Goal: Task Accomplishment & Management: Complete application form

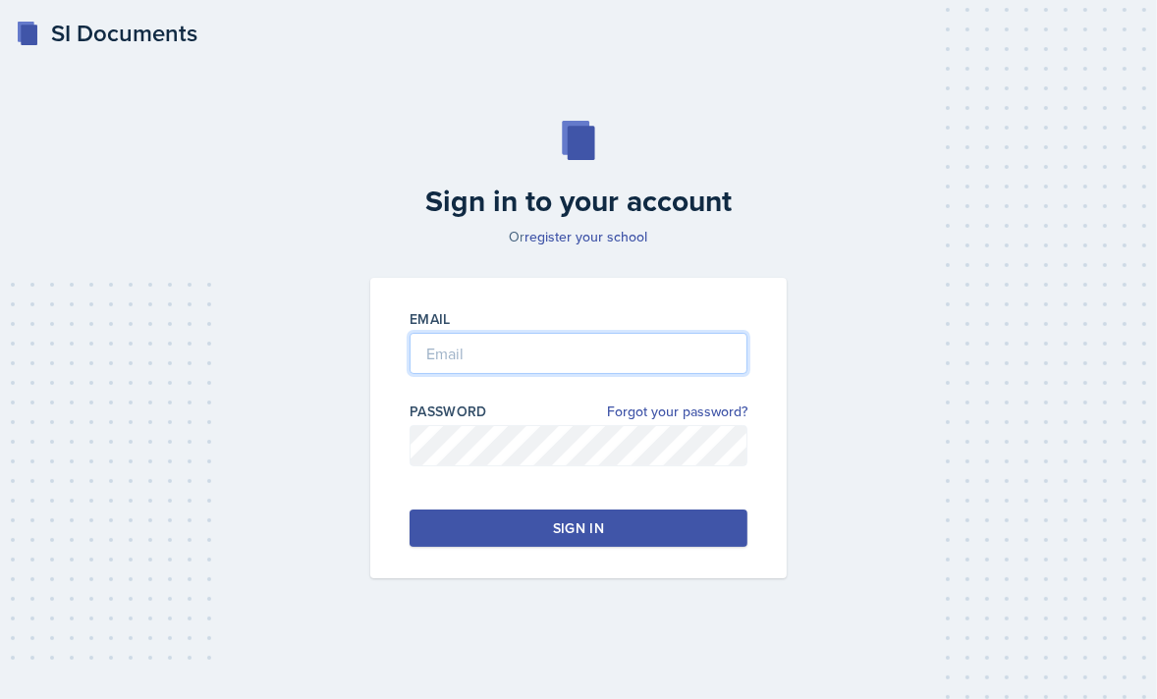
click at [517, 335] on input "email" at bounding box center [578, 353] width 338 height 41
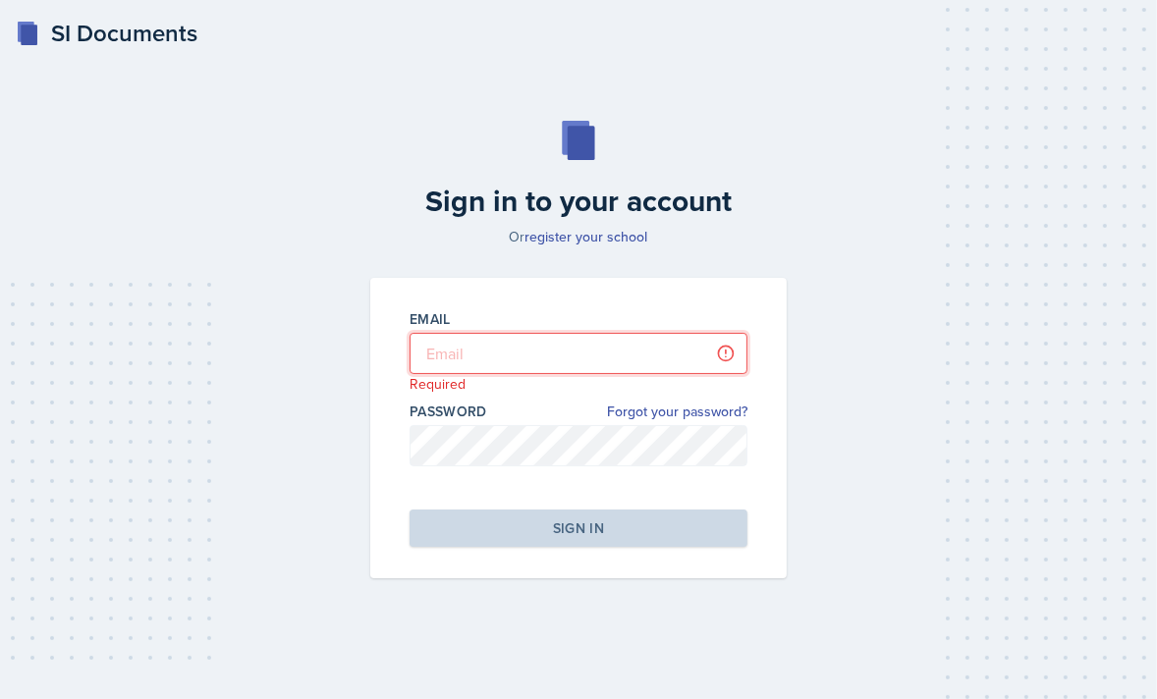
type input "[PERSON_NAME][EMAIL_ADDRESS][DOMAIN_NAME]"
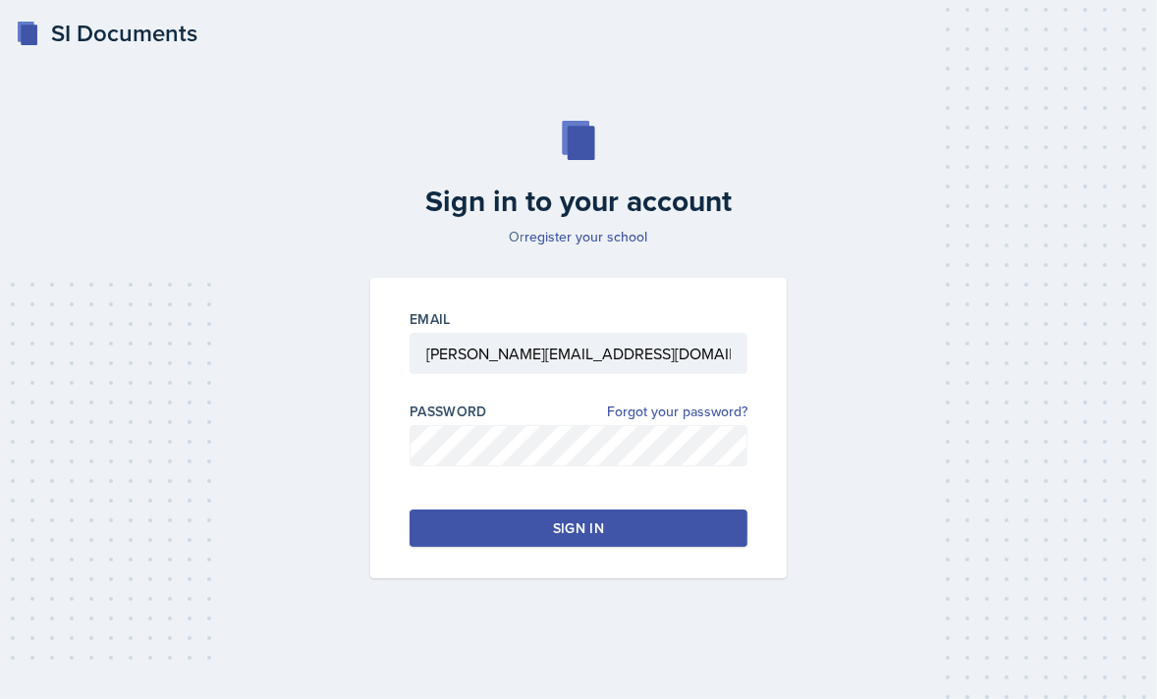
click at [480, 540] on button "Sign in" at bounding box center [578, 528] width 338 height 37
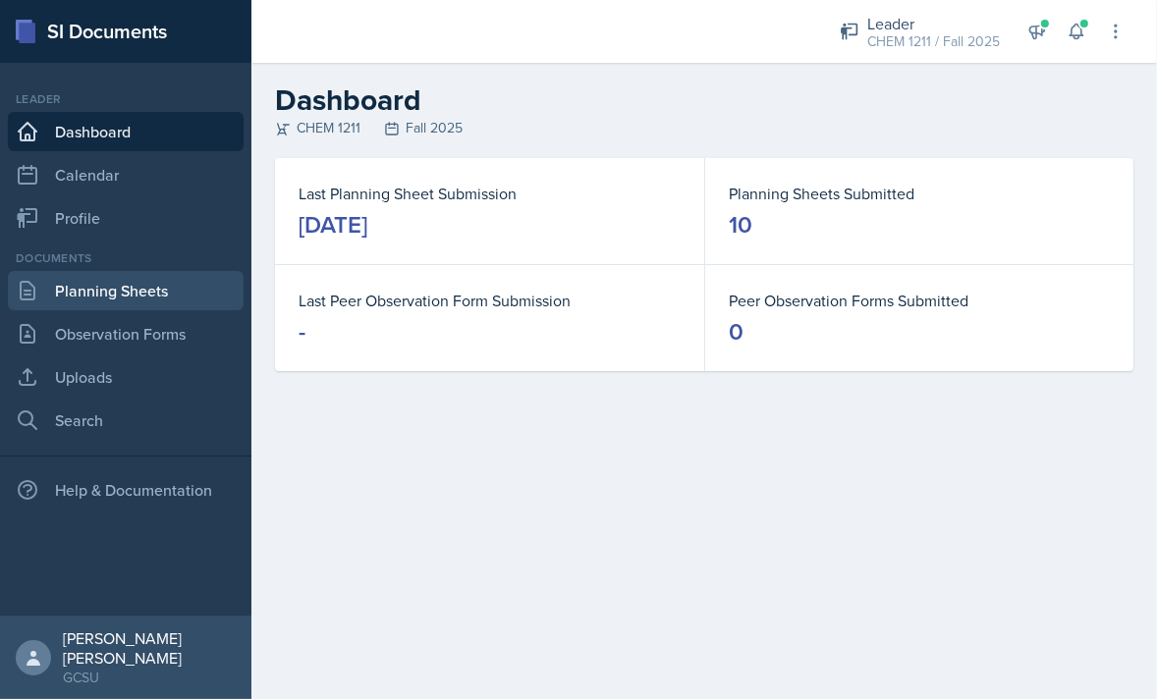
click at [133, 283] on link "Planning Sheets" at bounding box center [126, 290] width 236 height 39
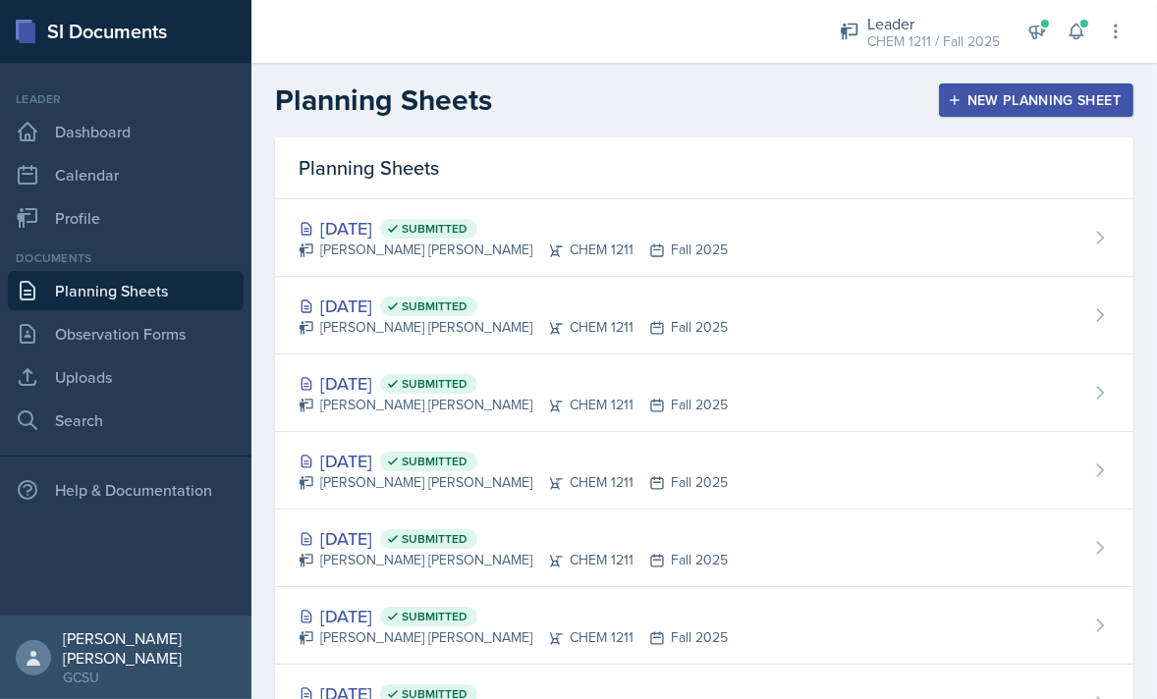
click at [1061, 102] on div "New Planning Sheet" at bounding box center [1035, 100] width 169 height 16
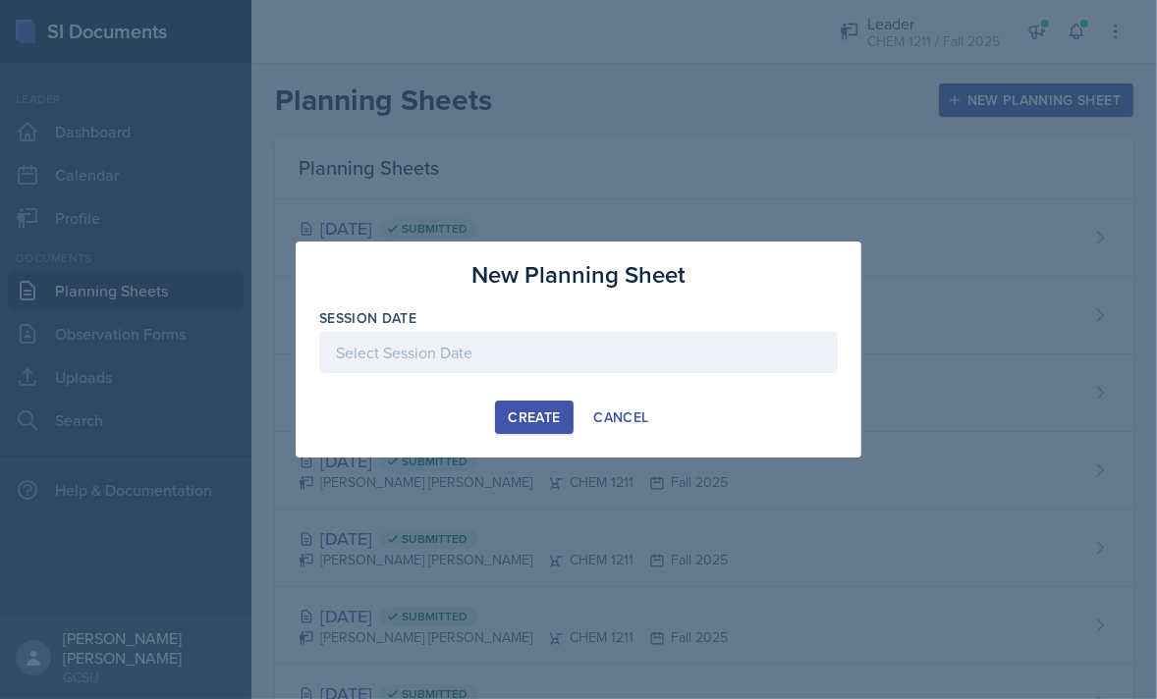
click at [482, 338] on div at bounding box center [578, 352] width 518 height 41
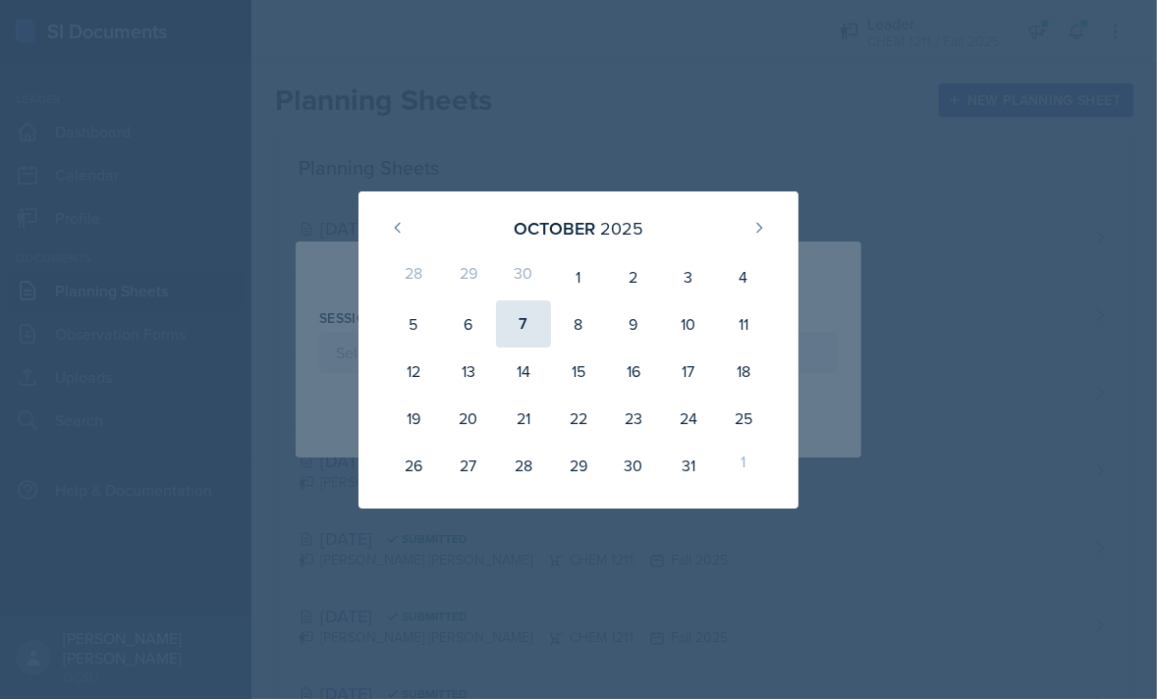
click at [515, 322] on div "7" at bounding box center [523, 323] width 55 height 47
type input "[DATE]"
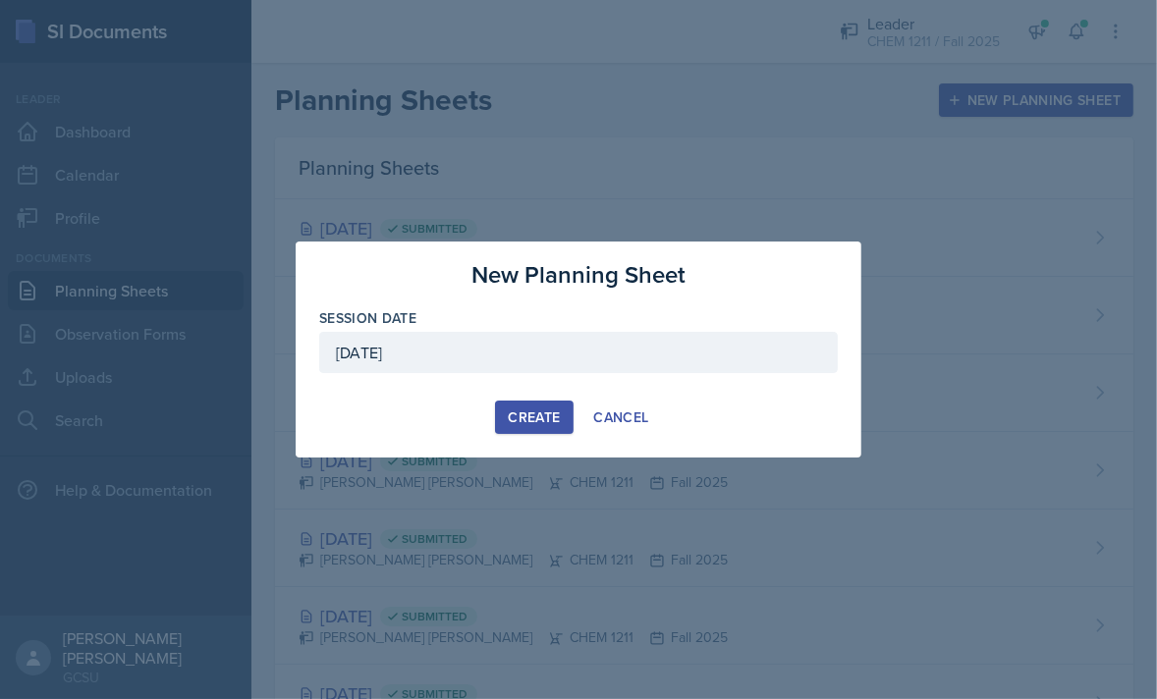
click at [531, 426] on button "Create" at bounding box center [534, 417] width 78 height 33
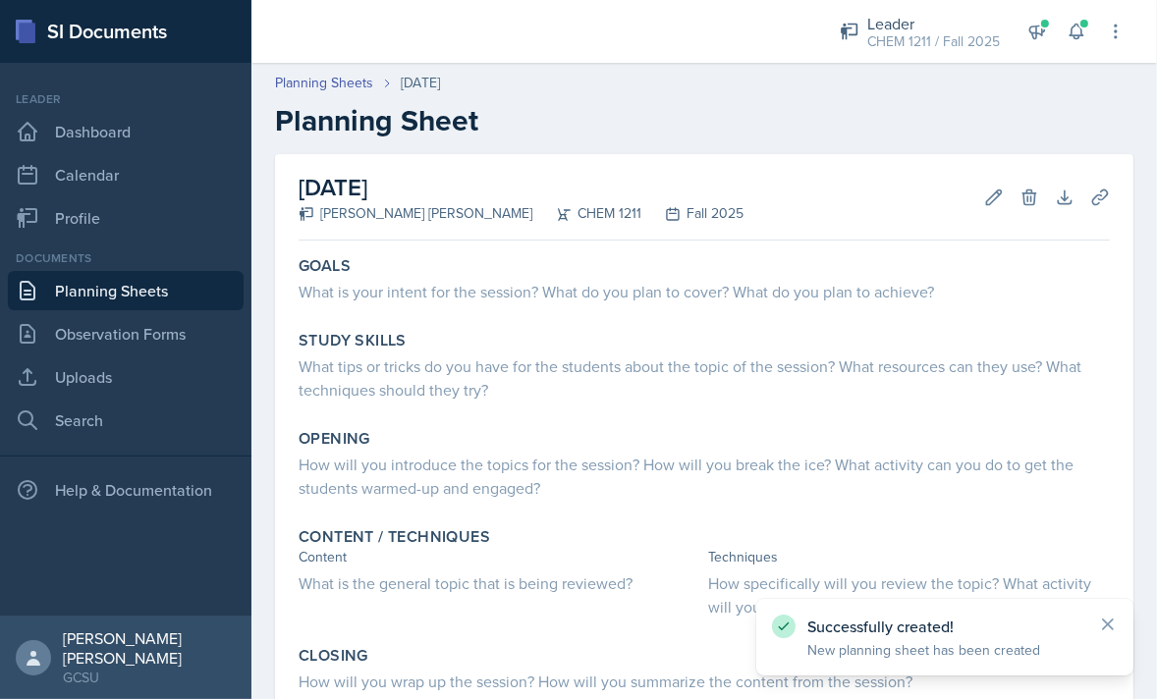
click at [618, 317] on div "Goals What is your intent for the session? What do you plan to cover? What do y…" at bounding box center [703, 549] width 811 height 602
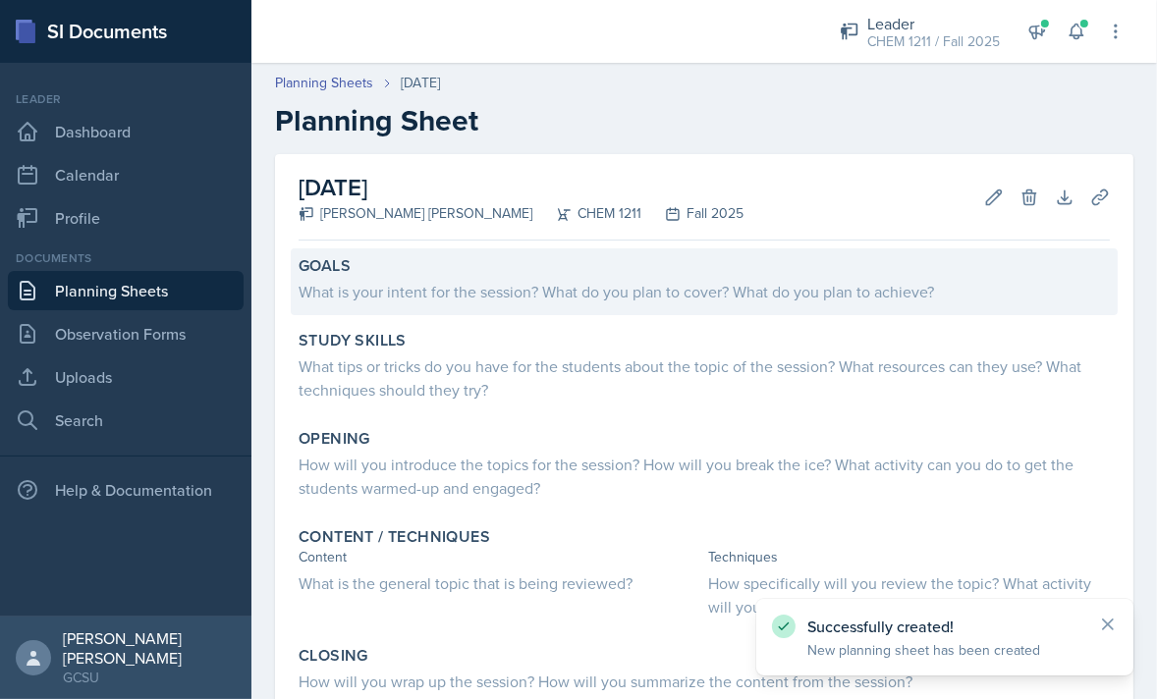
click at [602, 314] on div "Goals What is your intent for the session? What do you plan to cover? What do y…" at bounding box center [704, 281] width 827 height 67
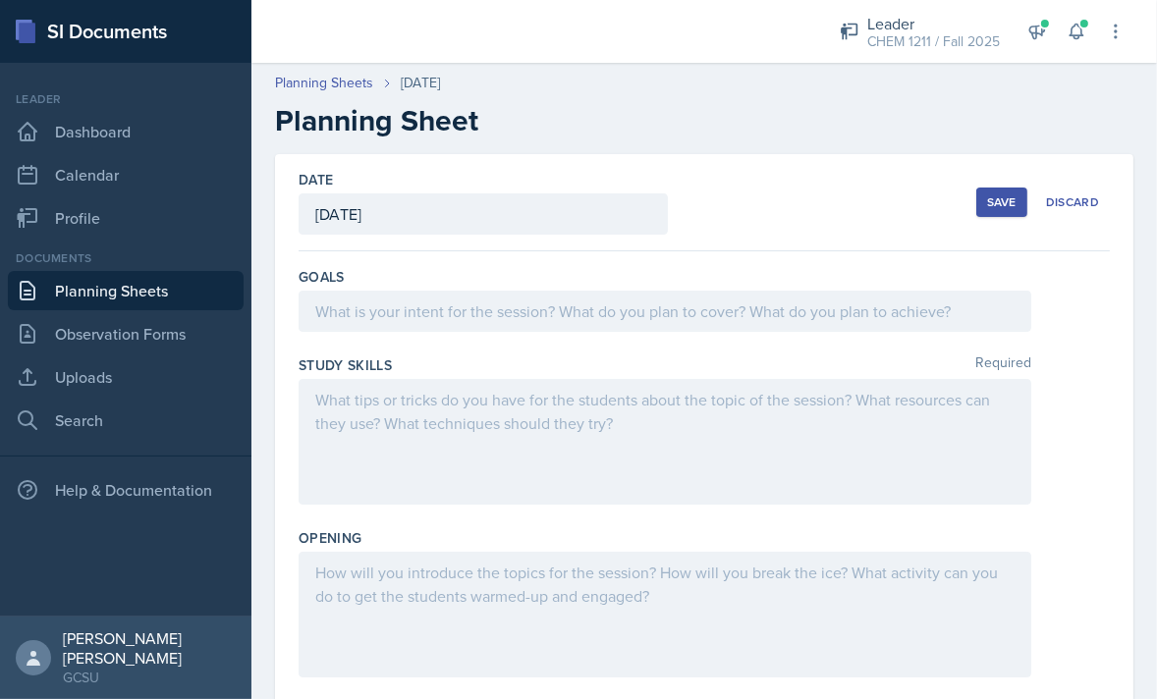
click at [381, 318] on div at bounding box center [664, 311] width 732 height 41
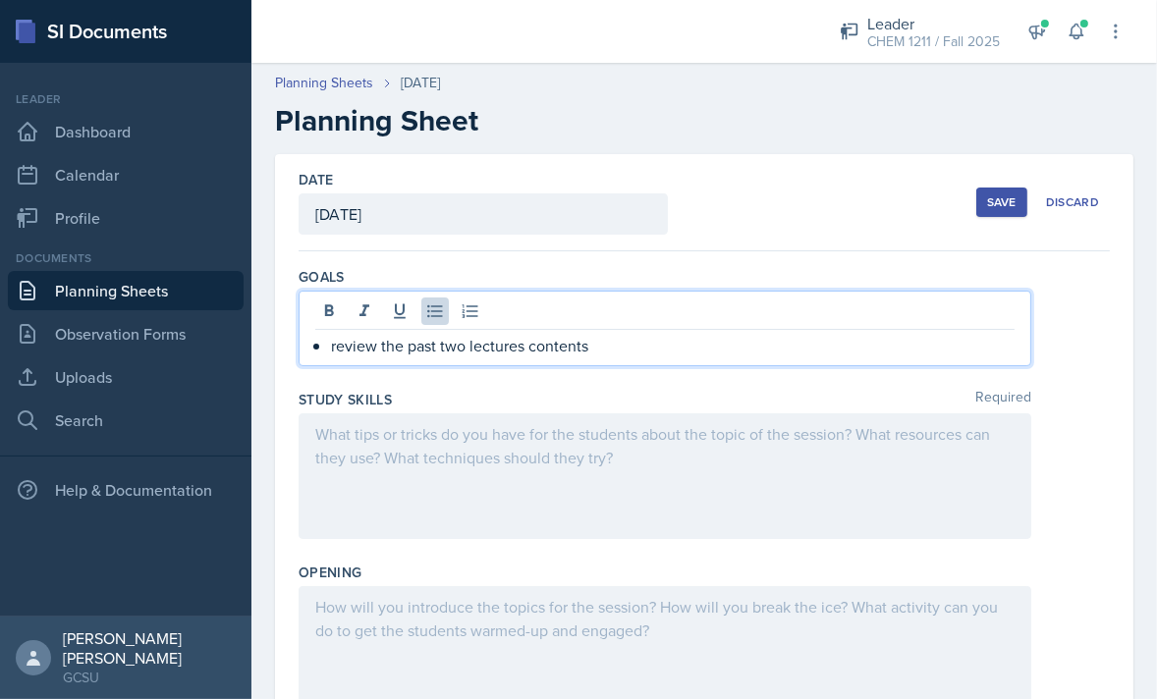
click at [428, 453] on div at bounding box center [664, 476] width 732 height 126
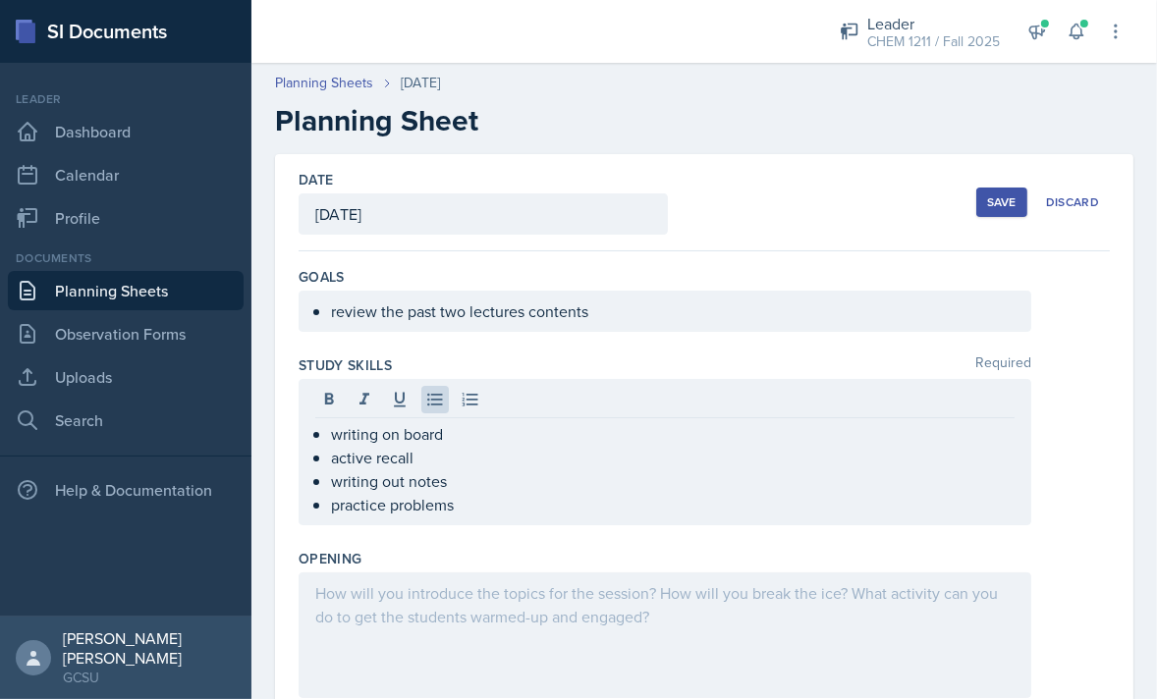
click at [453, 677] on div at bounding box center [664, 635] width 732 height 126
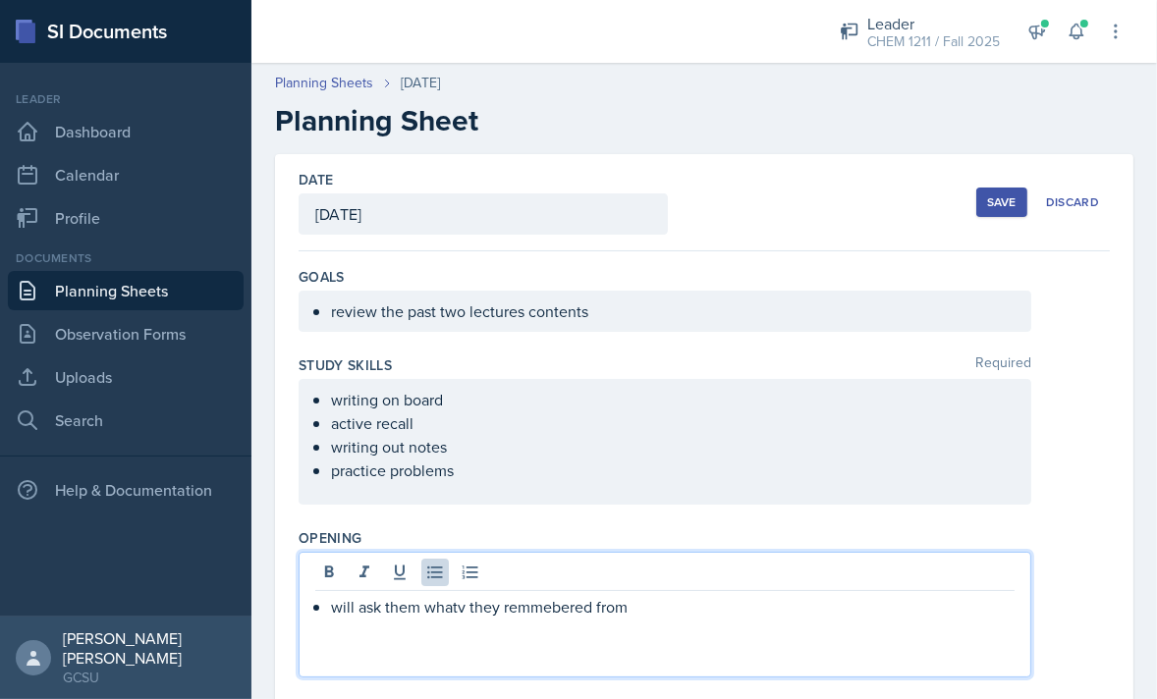
click at [460, 603] on p "will ask them whatv they remmebered from" at bounding box center [672, 607] width 683 height 24
click at [539, 605] on p "will ask them what they remmebered from" at bounding box center [672, 607] width 683 height 24
click at [534, 606] on p "will ask them what they remmebered from" at bounding box center [672, 607] width 683 height 24
click at [645, 616] on p "will ask them what they remembered from" at bounding box center [672, 607] width 683 height 24
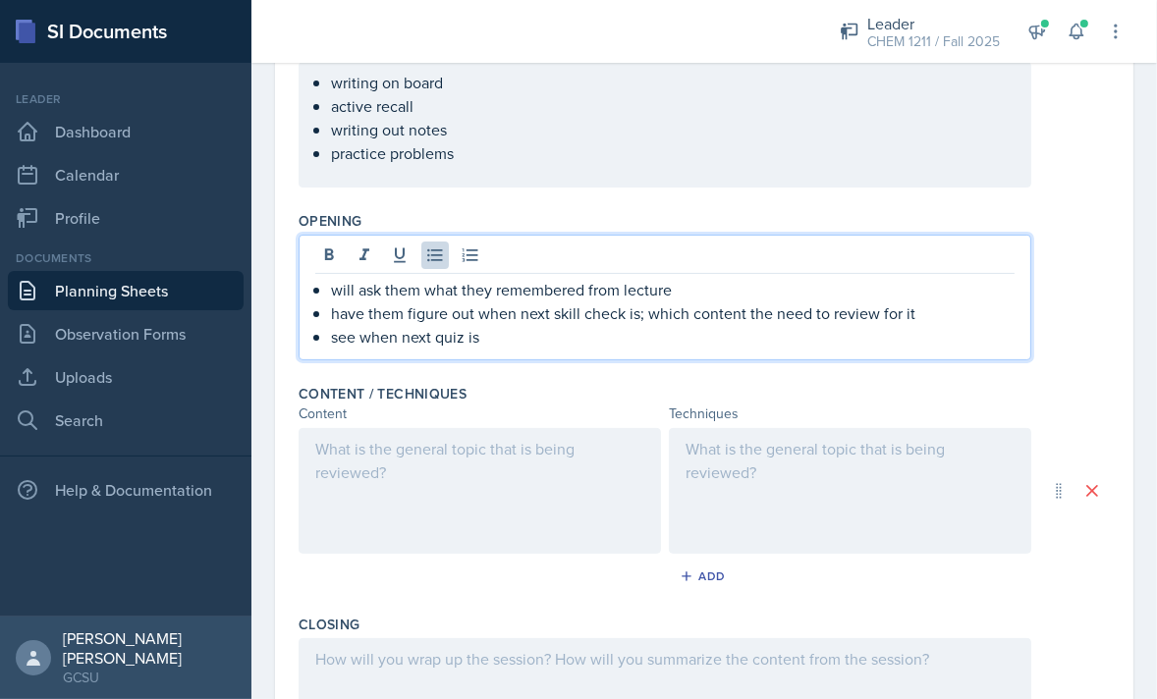
click at [481, 472] on div at bounding box center [479, 491] width 362 height 126
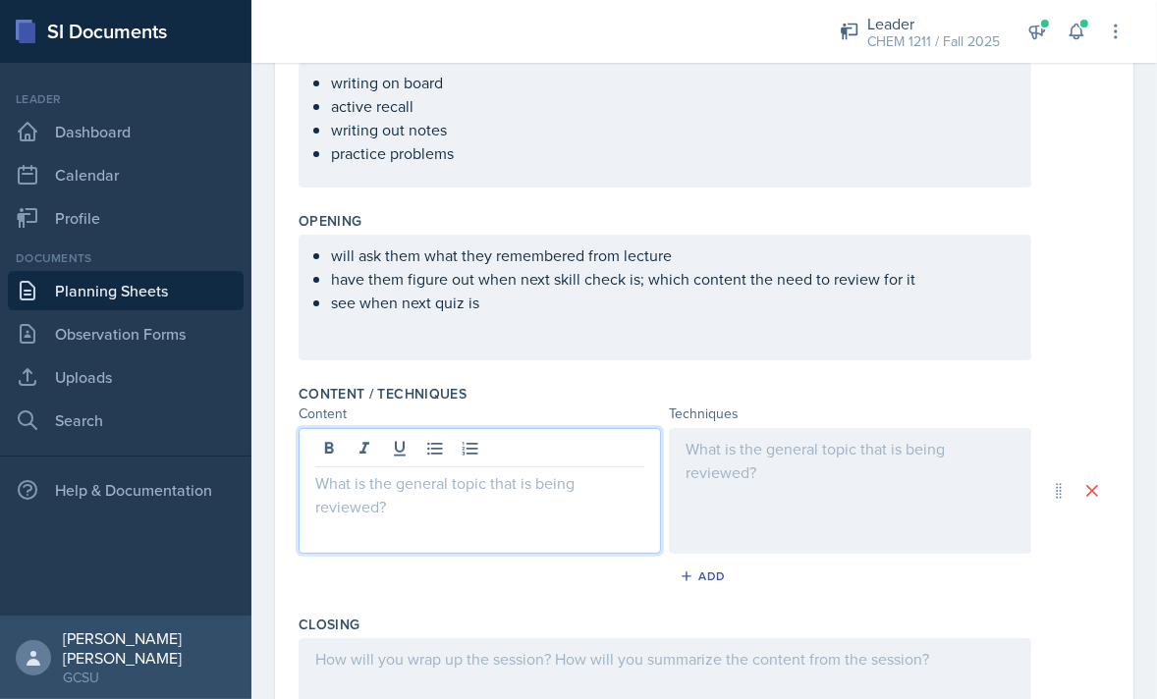
scroll to position [352, 0]
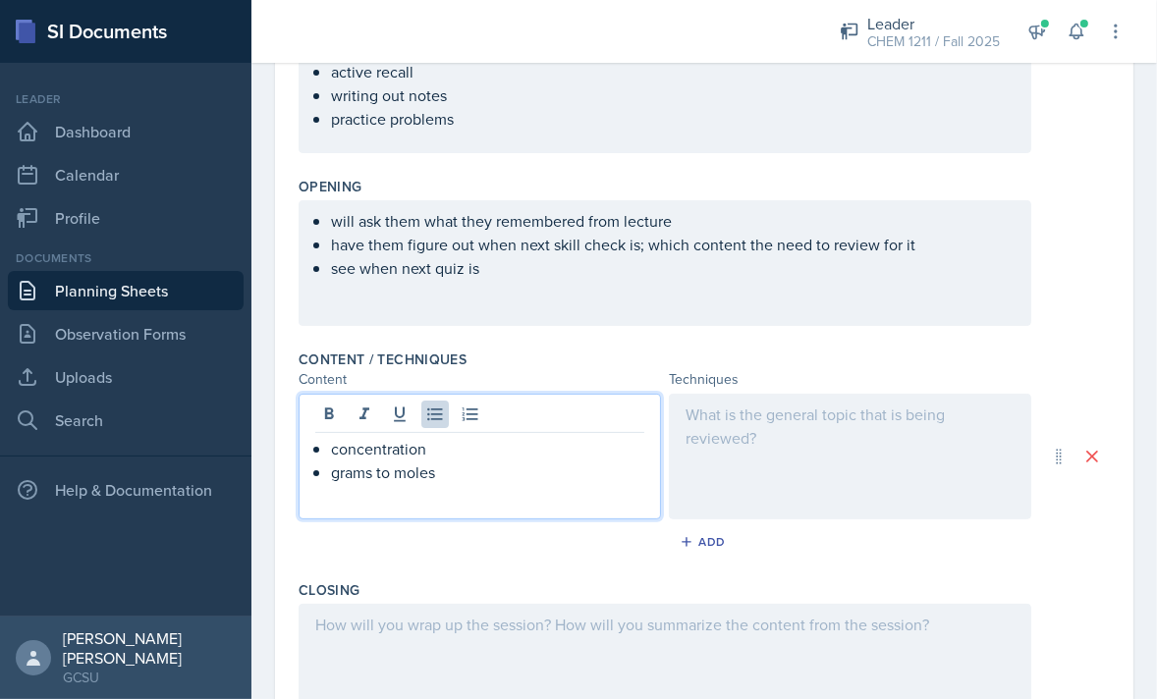
click at [826, 419] on div at bounding box center [850, 457] width 362 height 126
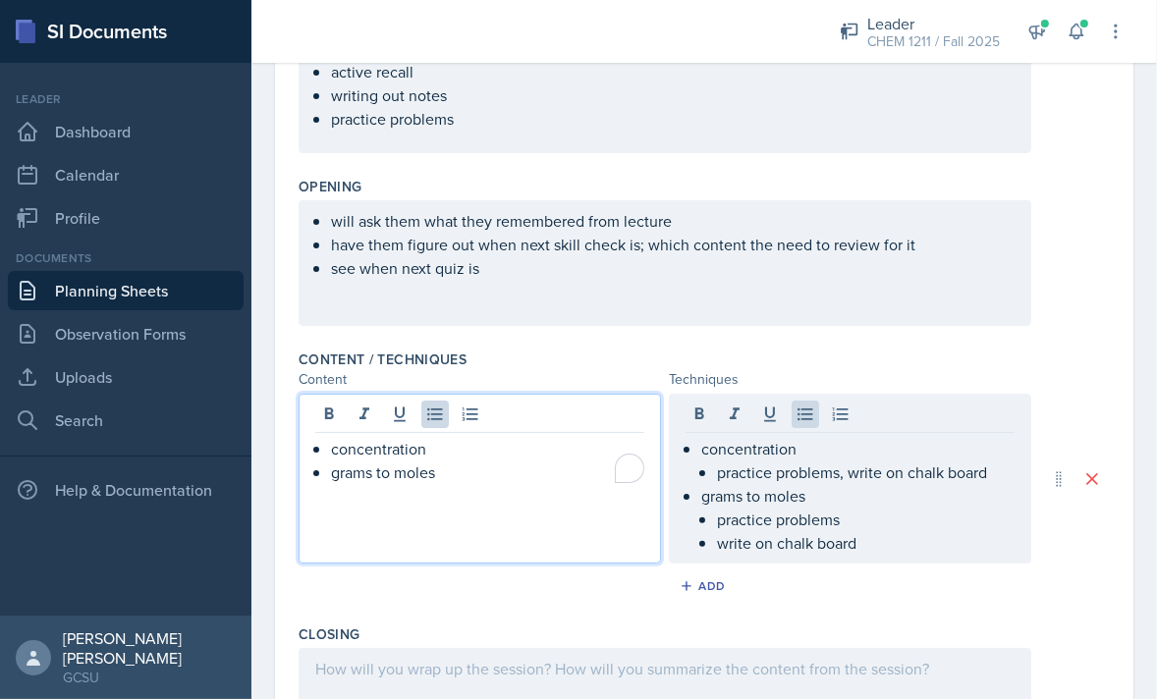
click at [499, 444] on ul "concentration grams to moles" at bounding box center [487, 460] width 313 height 47
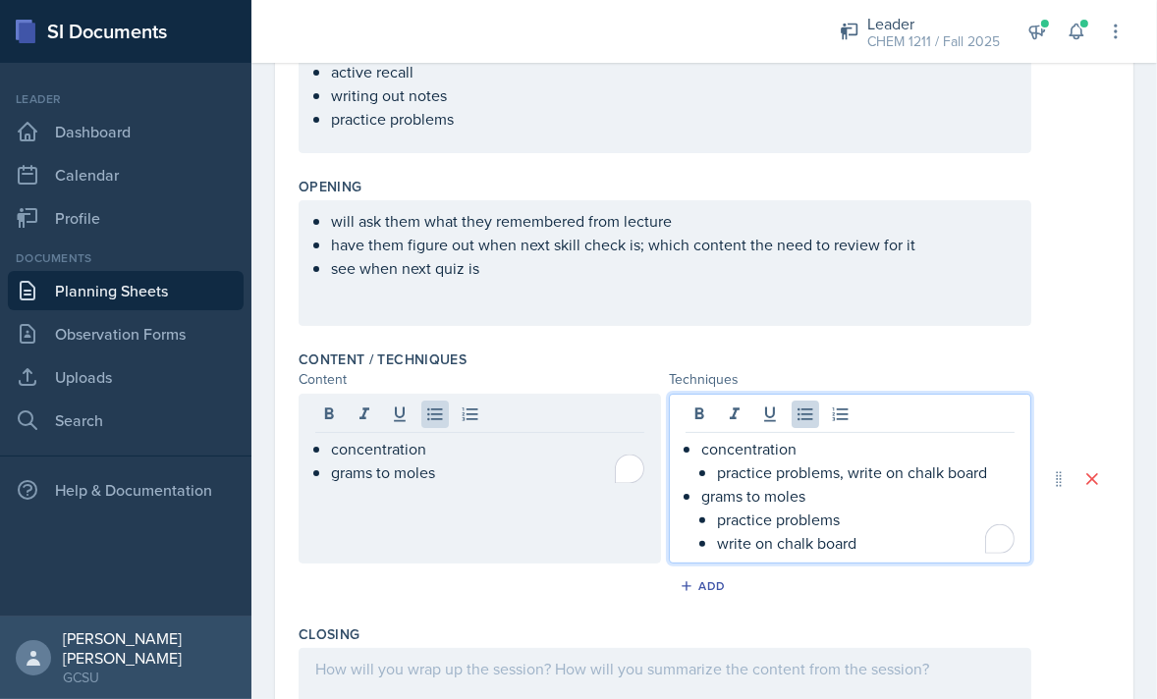
click at [847, 439] on li "concentration practice problems, write on chalk board" at bounding box center [857, 460] width 313 height 47
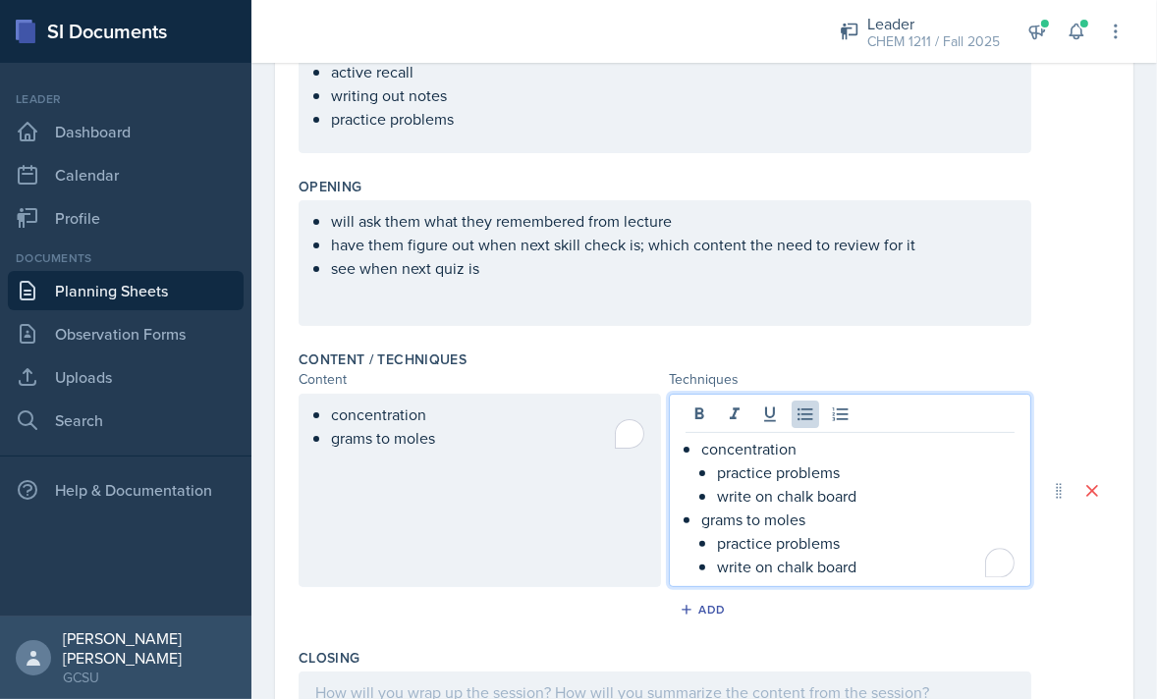
click at [702, 450] on p "concentration" at bounding box center [857, 449] width 313 height 24
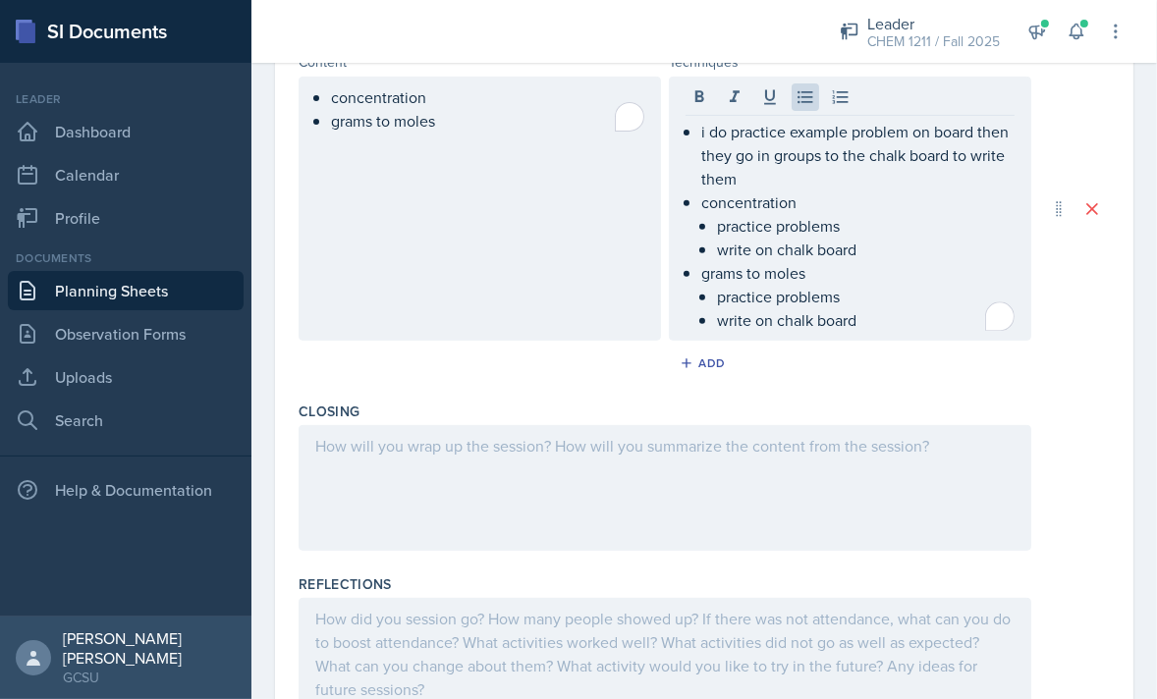
click at [533, 487] on div at bounding box center [664, 488] width 732 height 126
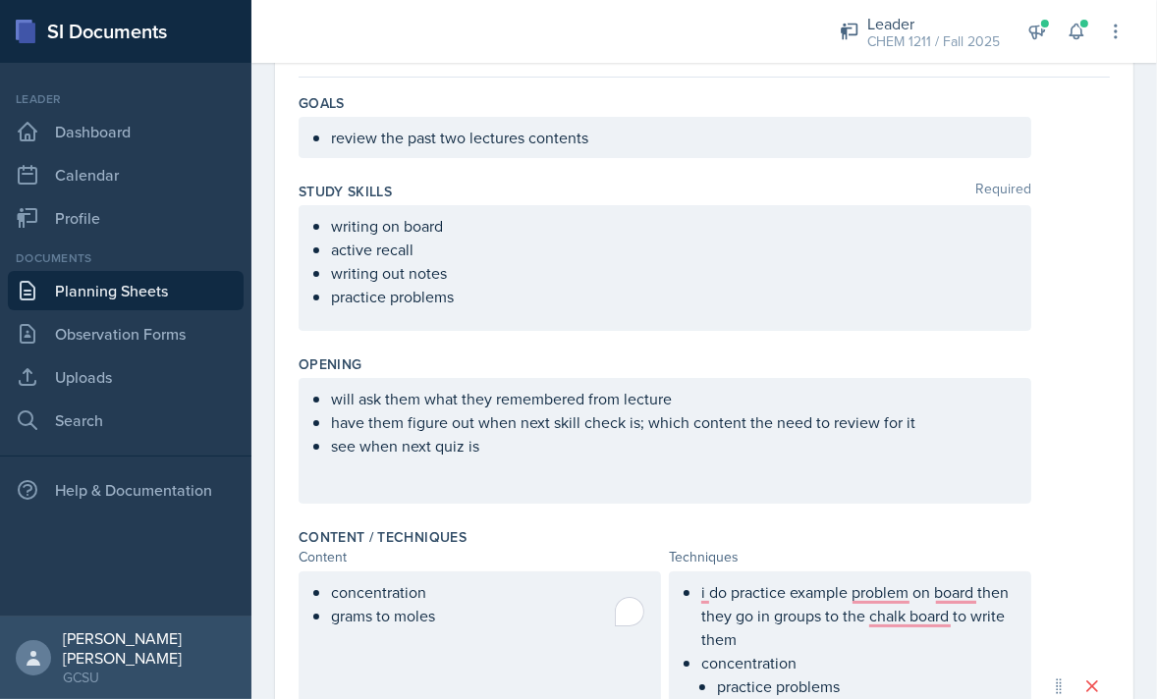
scroll to position [0, 0]
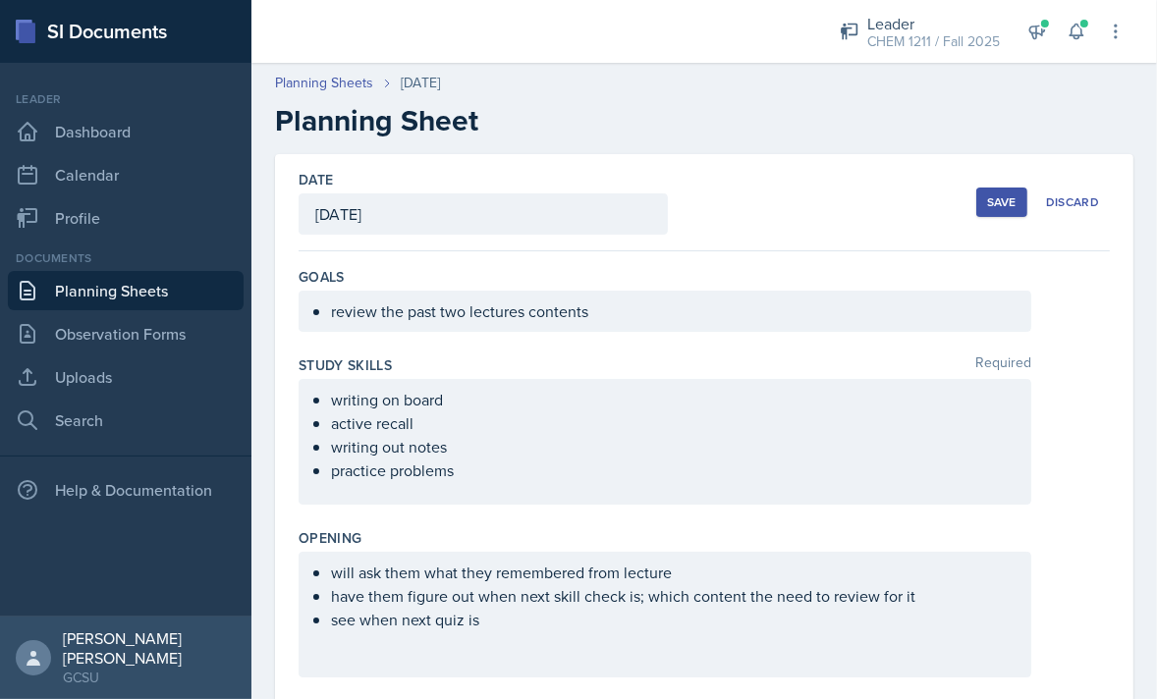
click at [984, 201] on button "Save" at bounding box center [1001, 202] width 51 height 29
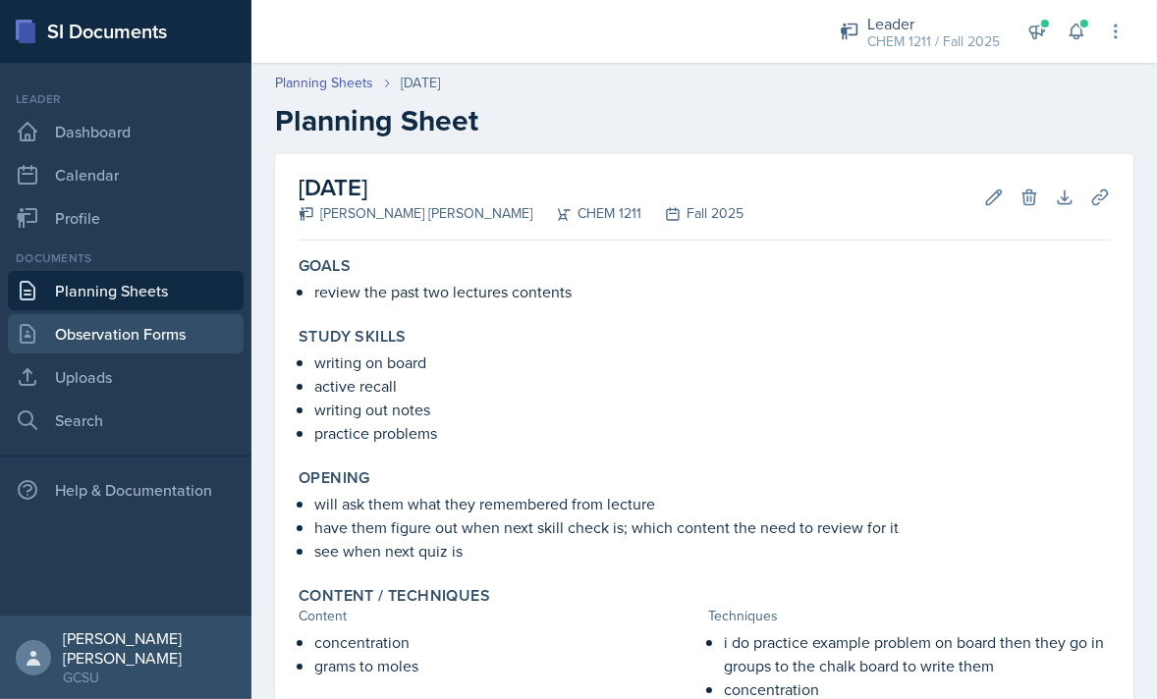
click at [159, 340] on link "Observation Forms" at bounding box center [126, 333] width 236 height 39
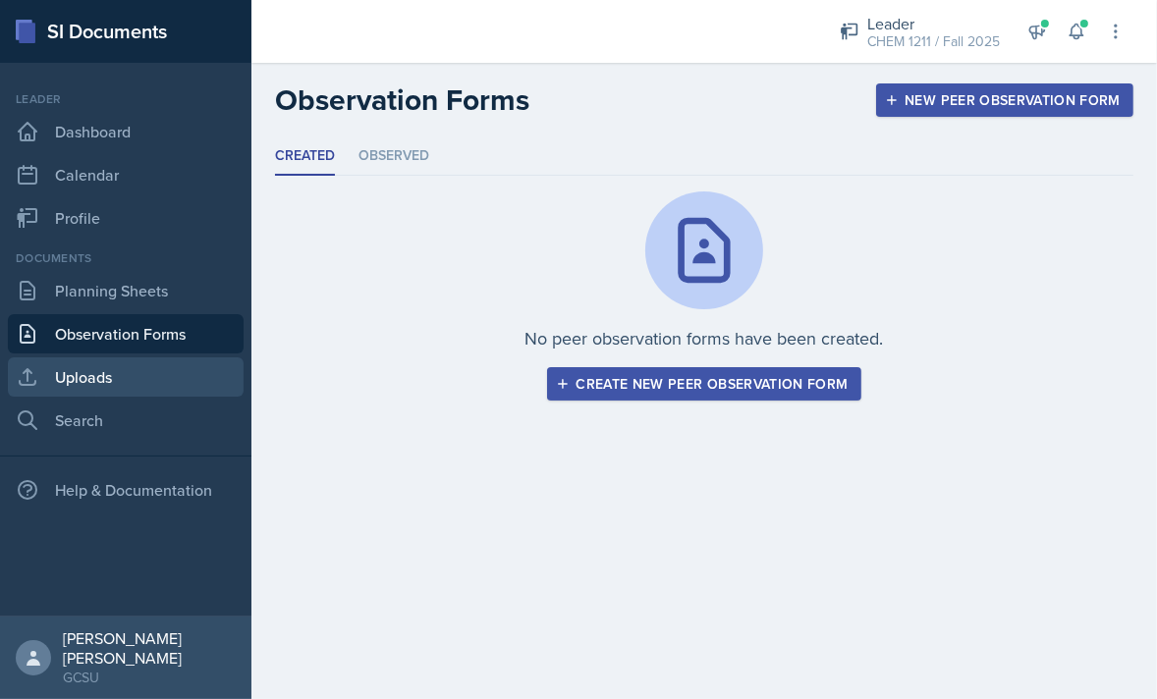
click at [135, 379] on link "Uploads" at bounding box center [126, 376] width 236 height 39
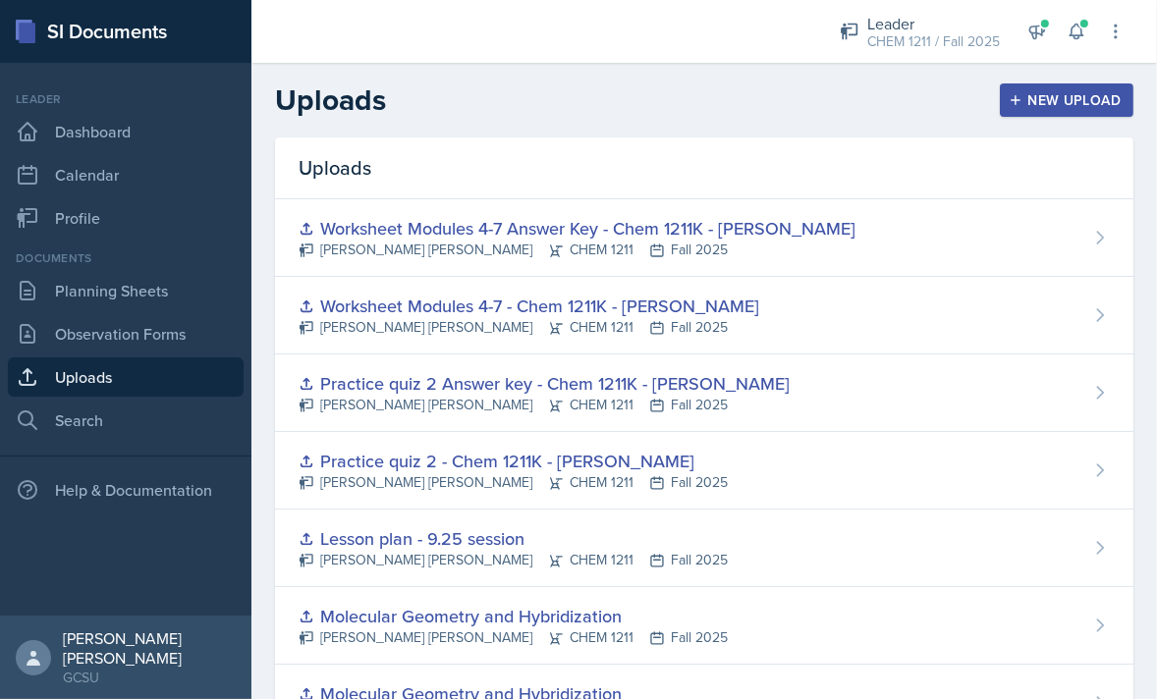
click at [1056, 84] on button "New Upload" at bounding box center [1067, 99] width 135 height 33
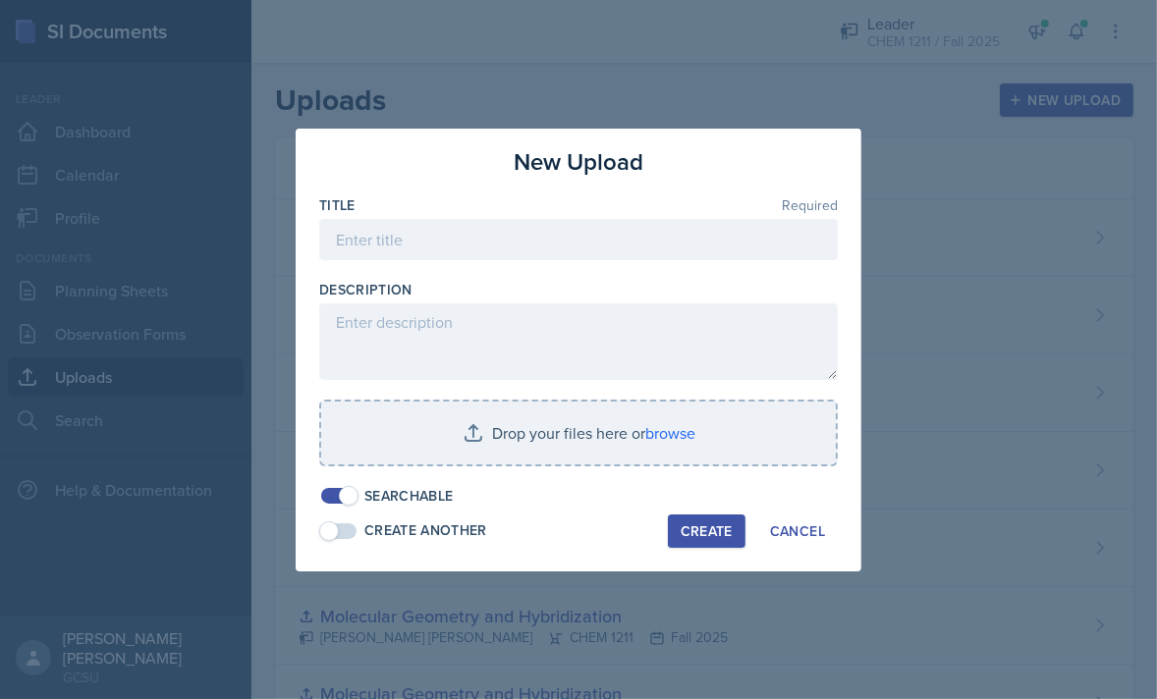
click at [543, 467] on div at bounding box center [578, 476] width 518 height 20
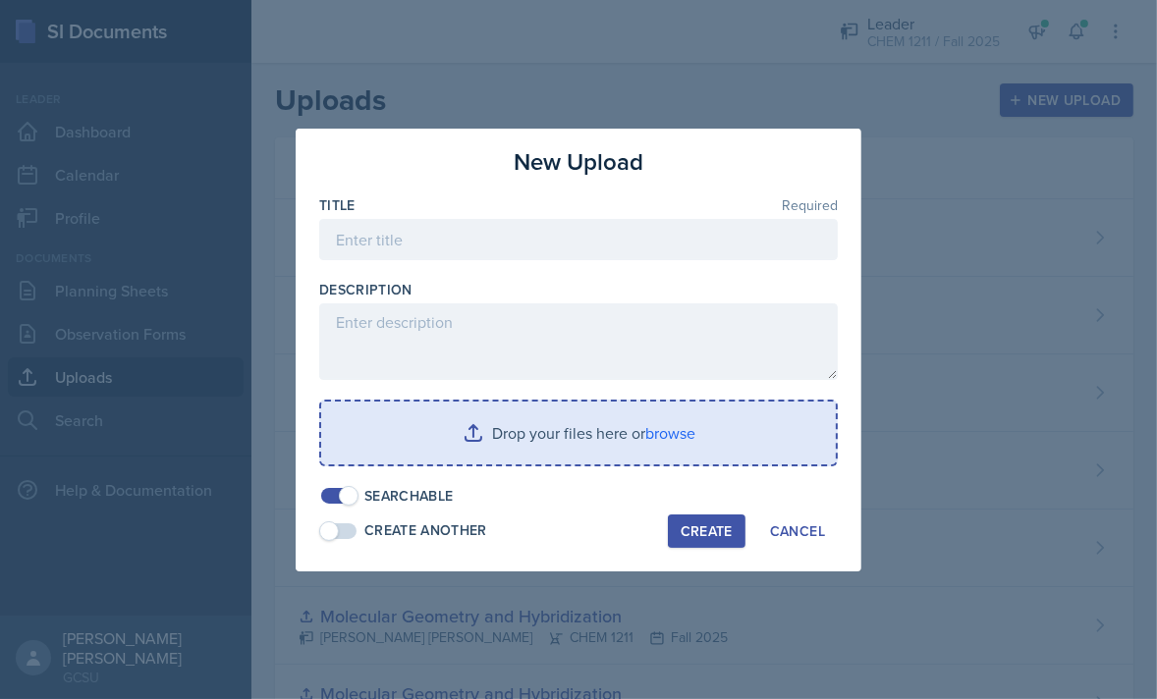
click at [494, 439] on input "file" at bounding box center [578, 433] width 515 height 63
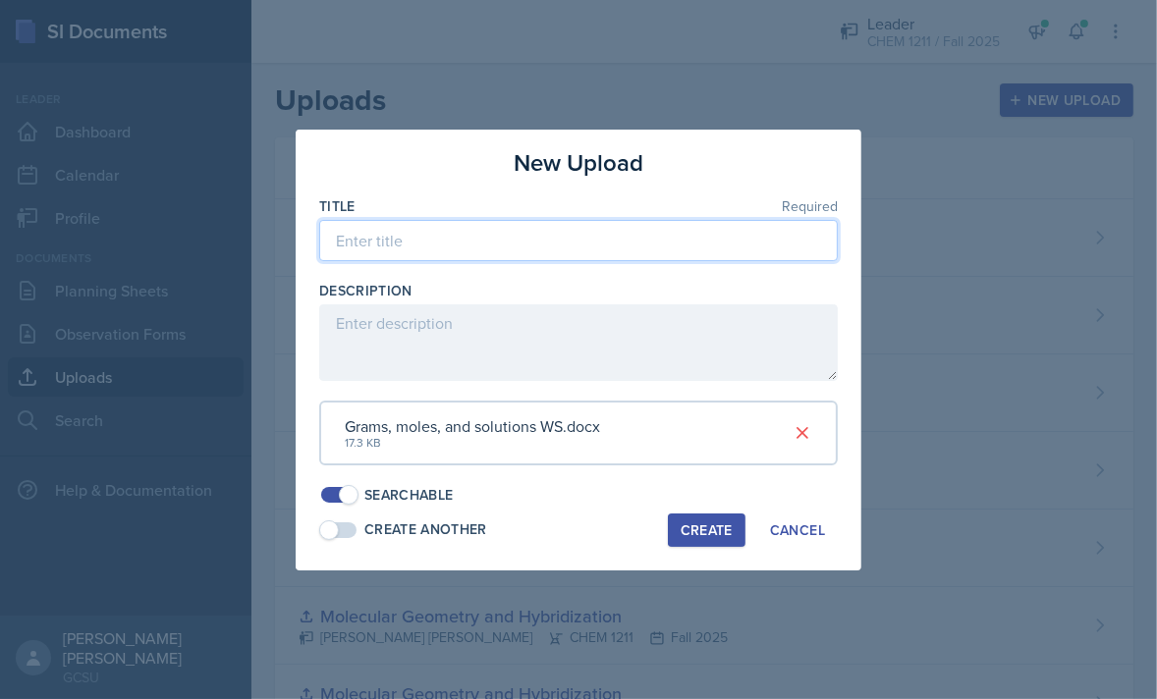
click at [529, 247] on input at bounding box center [578, 240] width 518 height 41
type input "g"
type input "Grams, moles, and solutions WS - [PERSON_NAME]"
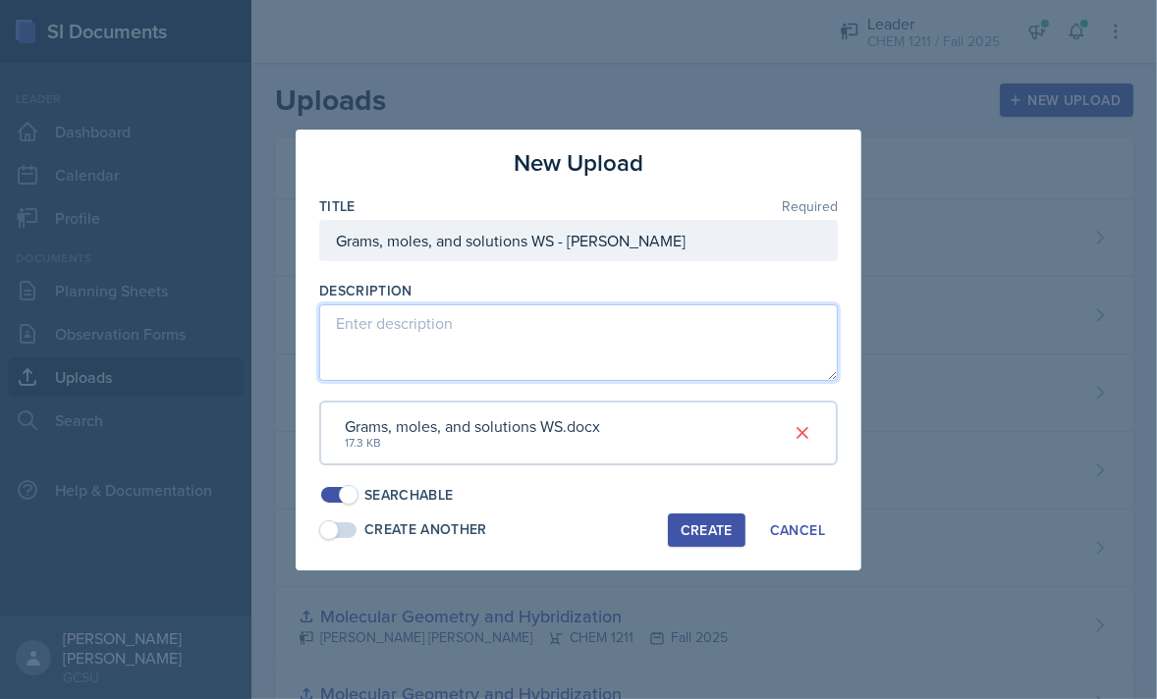
click at [412, 320] on textarea at bounding box center [578, 342] width 518 height 77
type textarea "Chemistry 1211K"
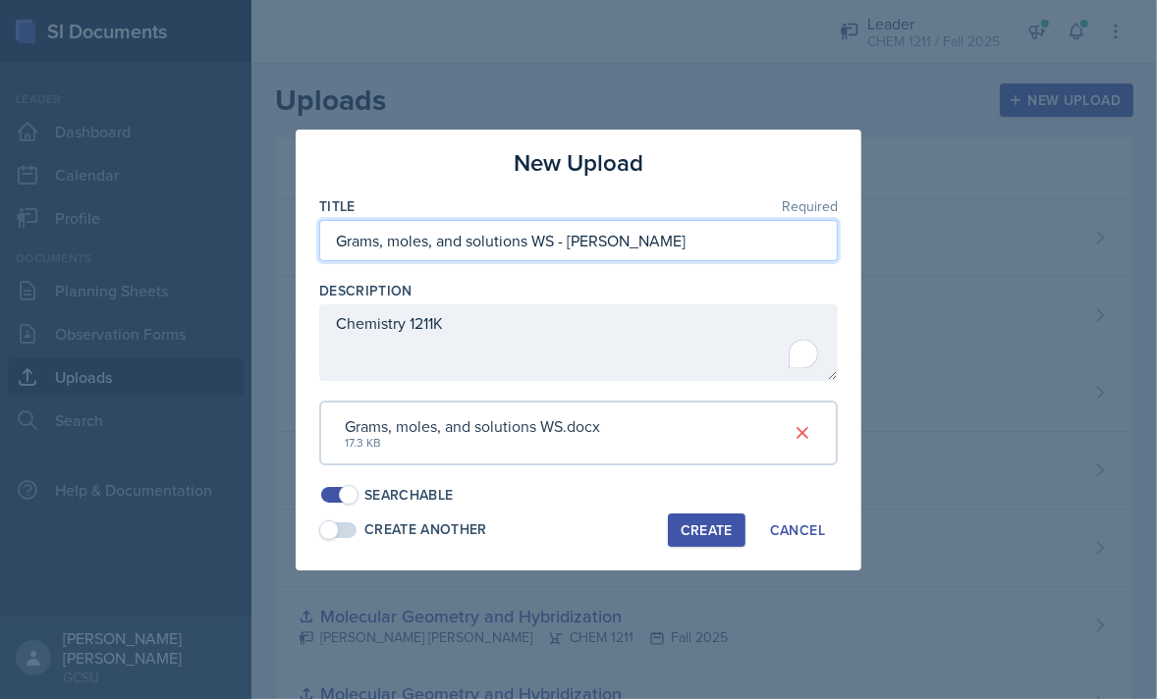
click at [677, 238] on input "Grams, moles, and solutions WS - [PERSON_NAME]" at bounding box center [578, 240] width 518 height 41
drag, startPoint x: 677, startPoint y: 238, endPoint x: 300, endPoint y: 245, distance: 377.1
click at [300, 245] on div "New Upload Title Required Grams, moles, and solutions WS - [PERSON_NAME] Descri…" at bounding box center [579, 350] width 566 height 441
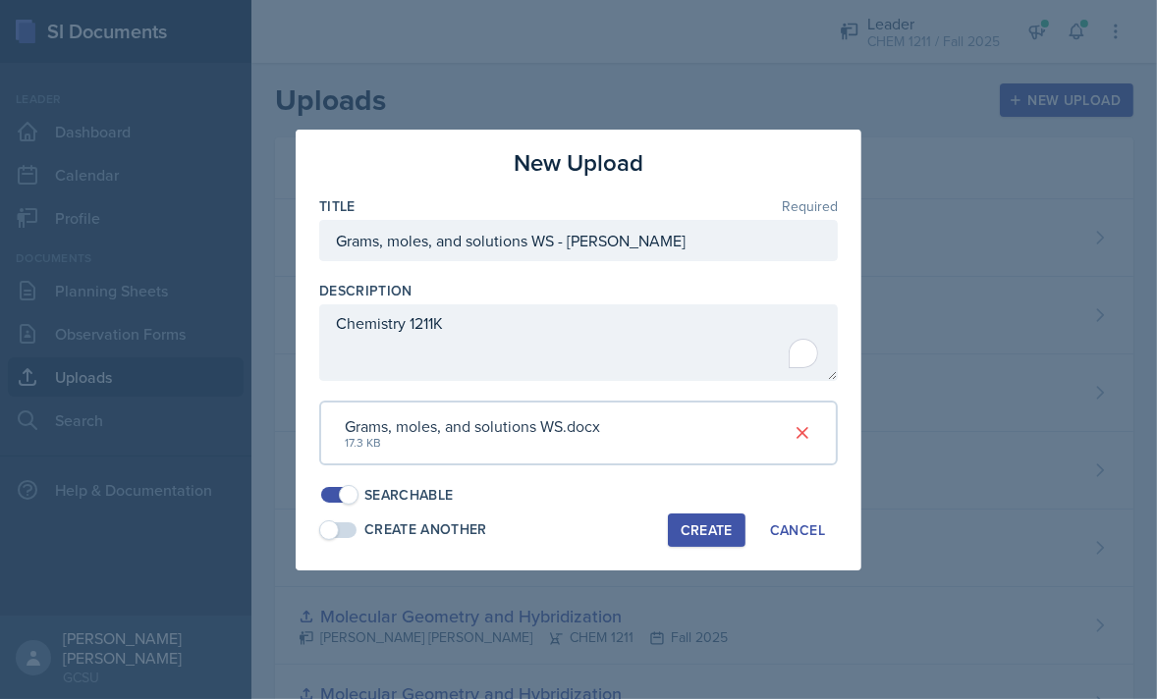
click at [675, 527] on button "Create" at bounding box center [707, 530] width 78 height 33
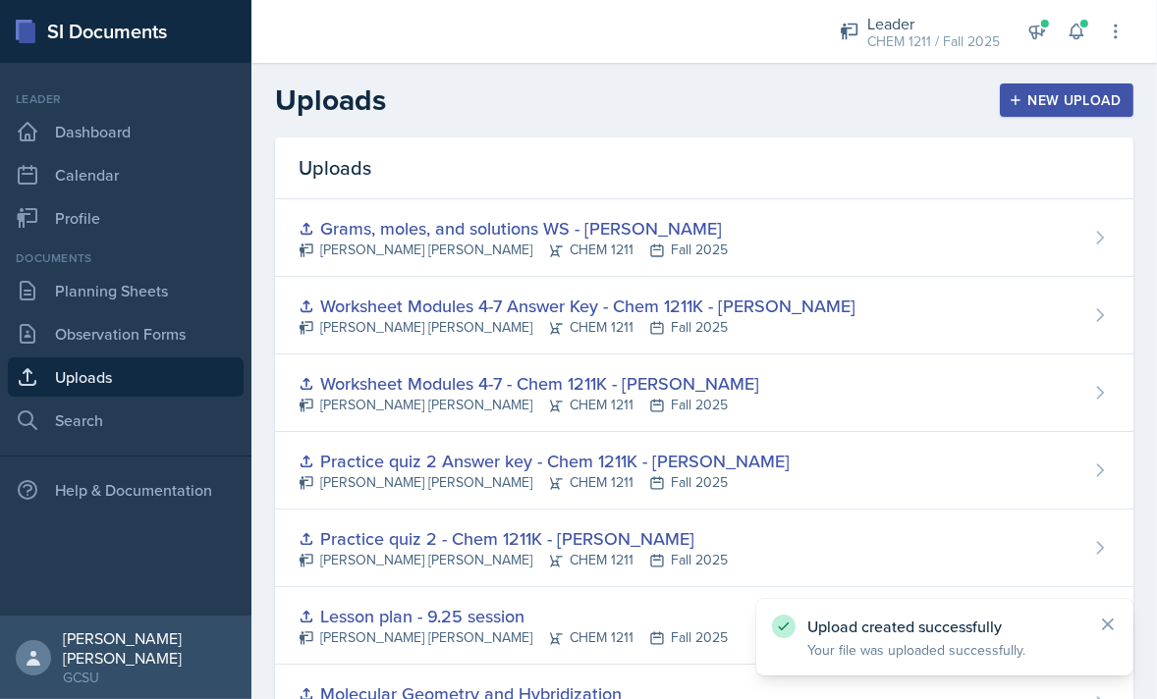
click at [1043, 129] on header "Uploads New Upload" at bounding box center [703, 100] width 905 height 75
click at [1060, 110] on button "New Upload" at bounding box center [1067, 99] width 135 height 33
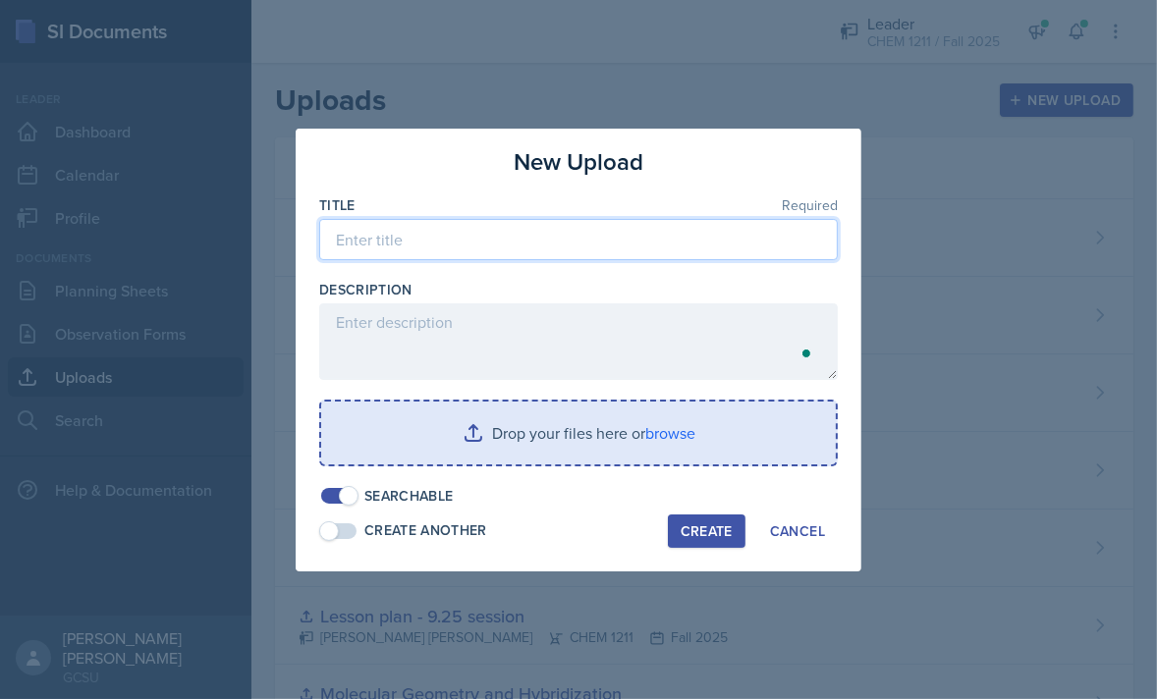
click at [456, 241] on input at bounding box center [578, 239] width 518 height 41
paste input "Grams, moles, and solutions WS - [PERSON_NAME]"
click at [540, 233] on input "Grams, moles, and solutions WS - [PERSON_NAME]" at bounding box center [578, 239] width 518 height 41
type input "Grams, moles, and solutions ANSWER KEY - [PERSON_NAME]"
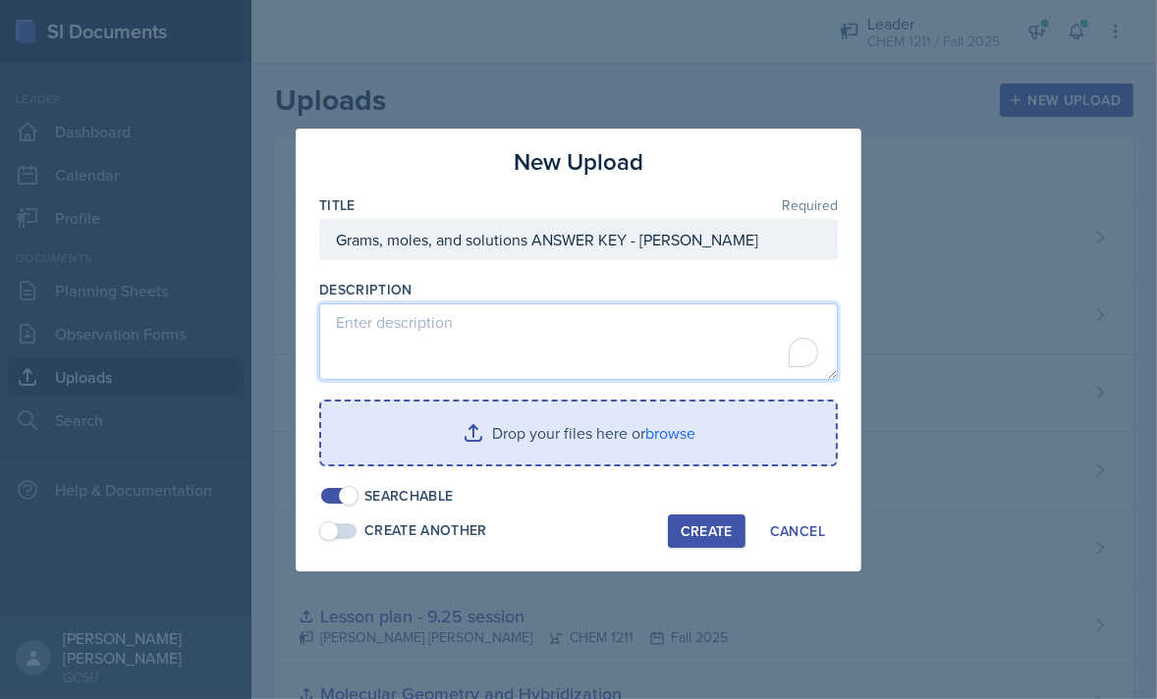
click at [420, 307] on textarea "To enrich screen reader interactions, please activate Accessibility in Grammarl…" at bounding box center [578, 341] width 518 height 77
type textarea "Chemistry 1211K Chem 1211K"
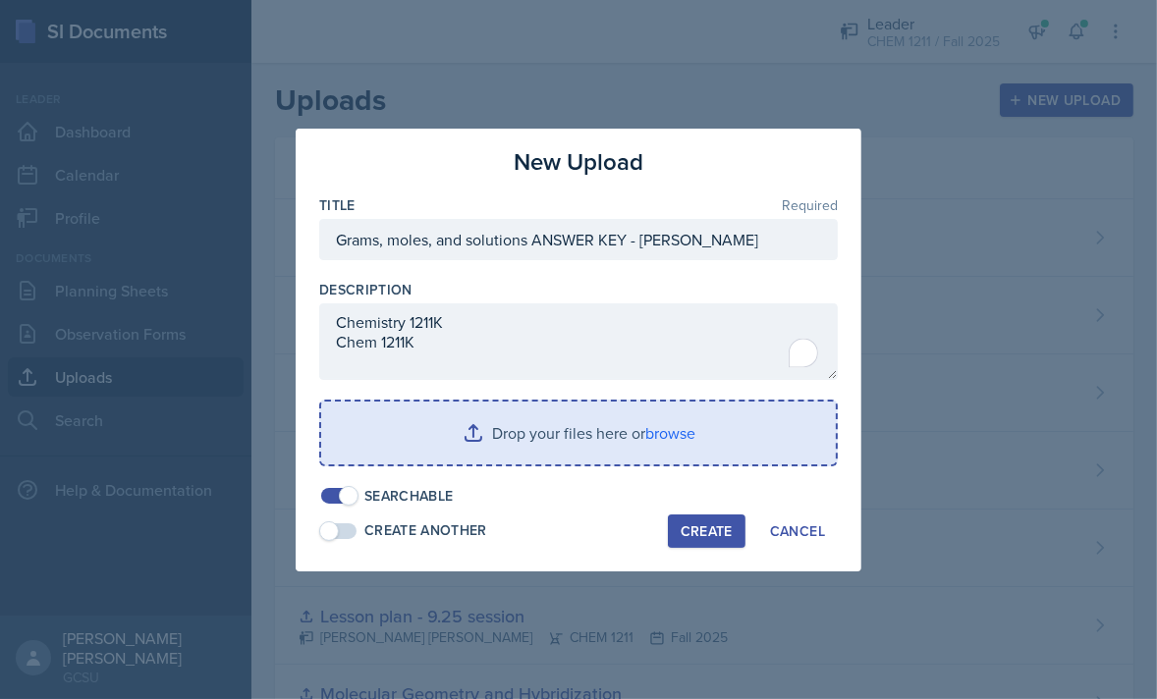
click at [451, 439] on input "file" at bounding box center [578, 433] width 515 height 63
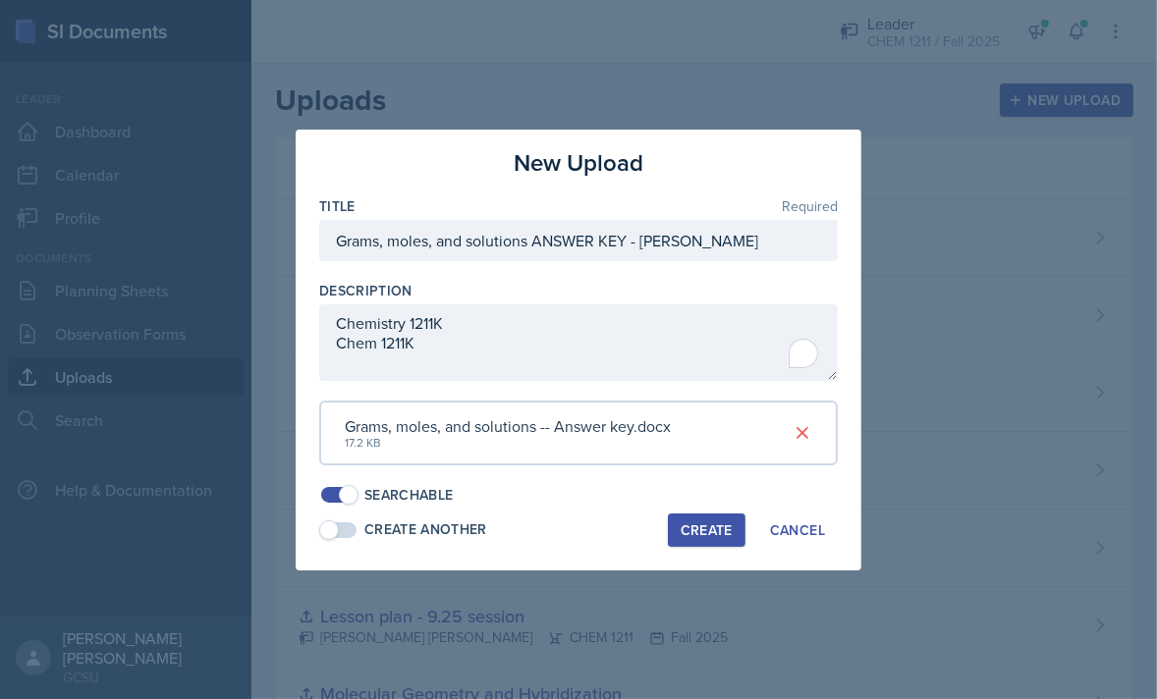
click at [693, 529] on div "Create" at bounding box center [706, 530] width 52 height 16
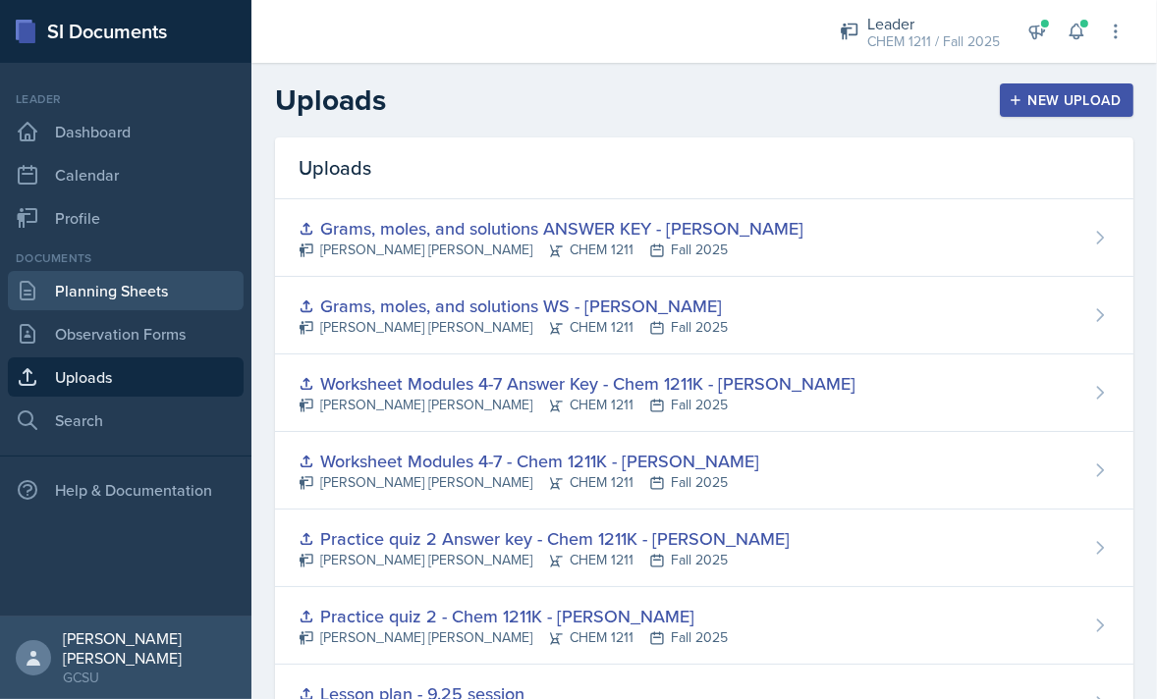
click at [169, 299] on link "Planning Sheets" at bounding box center [126, 290] width 236 height 39
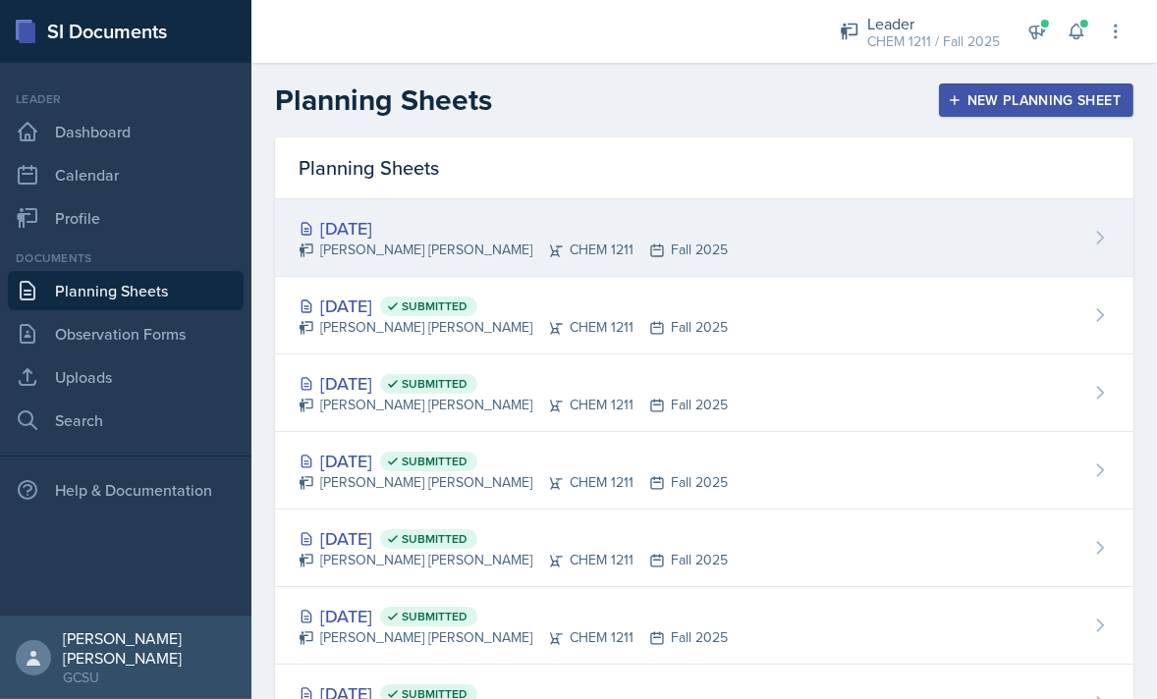
click at [564, 265] on div "[DATE] [PERSON_NAME] [PERSON_NAME] CHEM 1211 Fall 2025" at bounding box center [704, 238] width 858 height 78
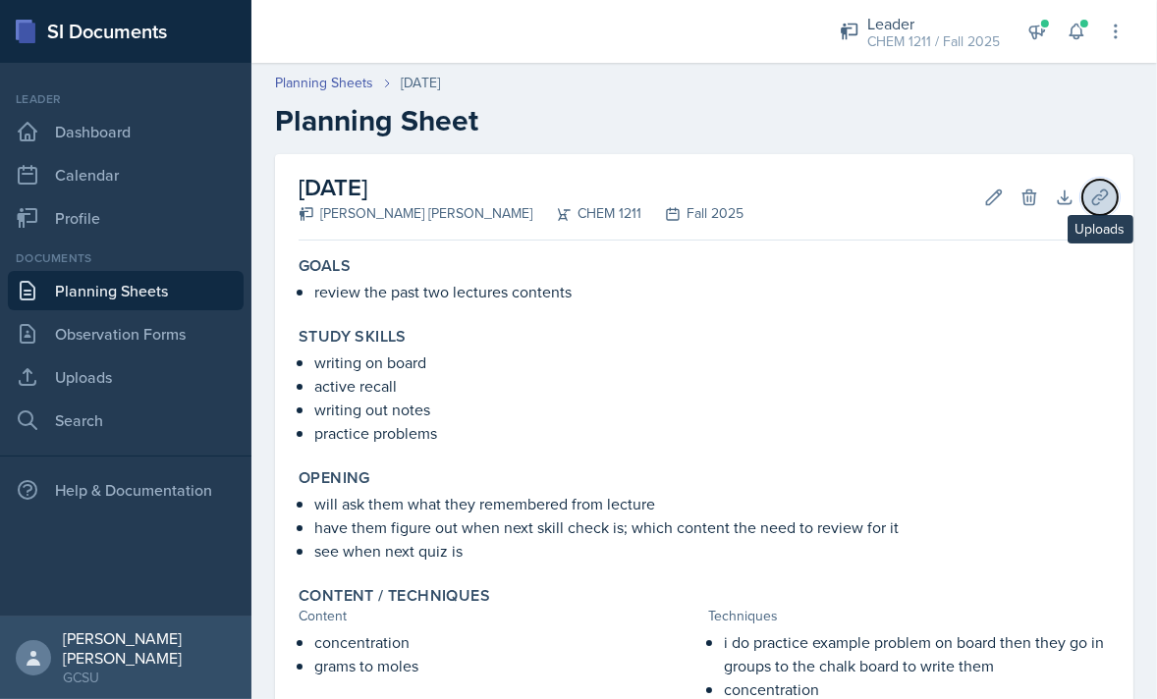
click at [1104, 192] on icon at bounding box center [1100, 198] width 20 height 20
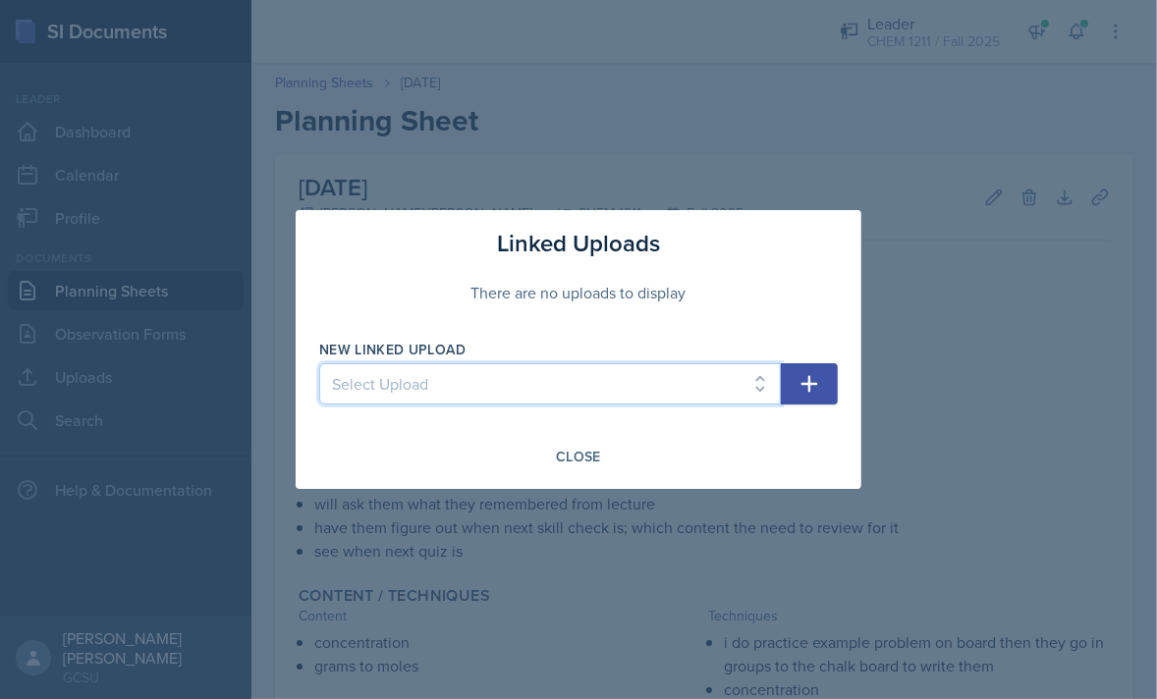
click at [680, 379] on select "Select Upload Chem 1211 Chem 1211K Chemistry 1211K - sig figs and unit conversi…" at bounding box center [549, 383] width 461 height 41
select select "a5ed2ffa-608b-44a2-ad47-320a88fb3d6e"
click at [802, 401] on button "button" at bounding box center [809, 383] width 57 height 41
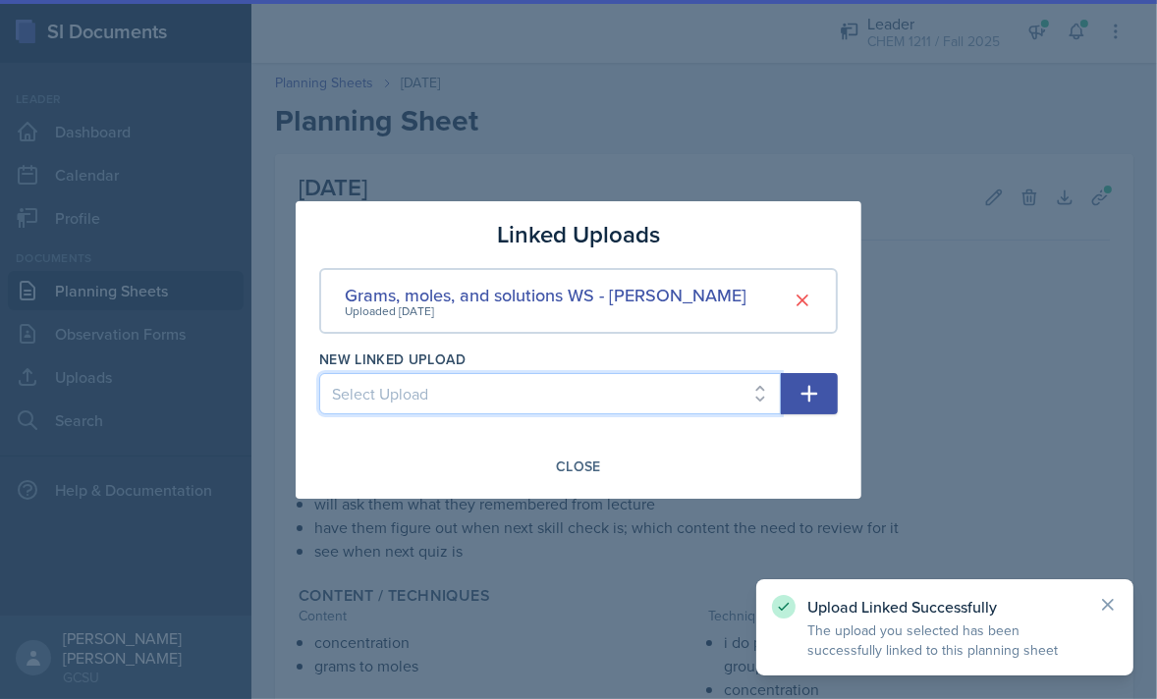
click at [660, 398] on select "Select Upload Chem 1211 Chem 1211K Chemistry 1211K - sig figs and unit conversi…" at bounding box center [549, 393] width 461 height 41
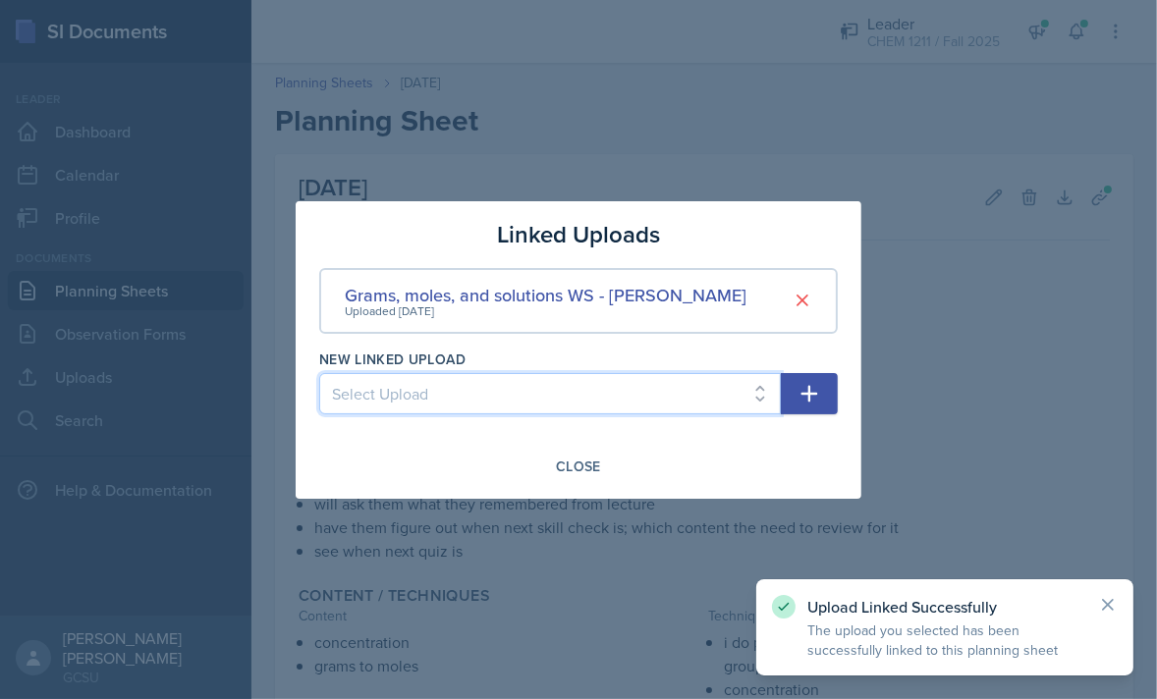
select select "f2be913c-0410-47e7-96fd-64879e29640b"
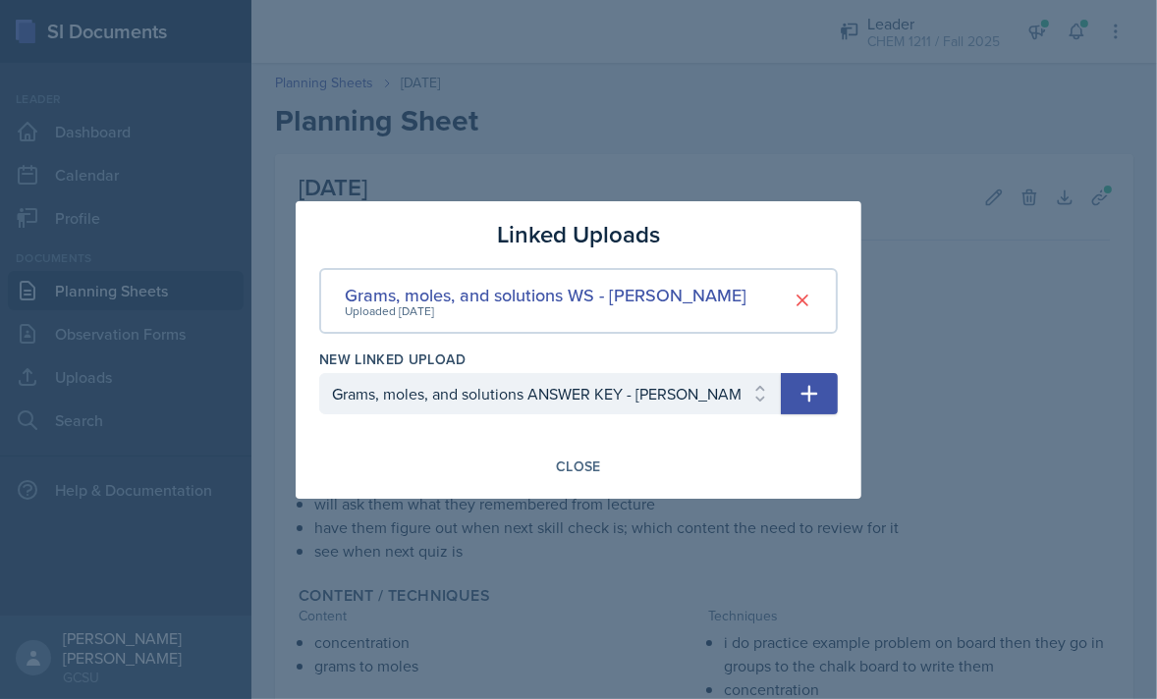
click at [815, 397] on icon "button" at bounding box center [809, 394] width 24 height 24
select select
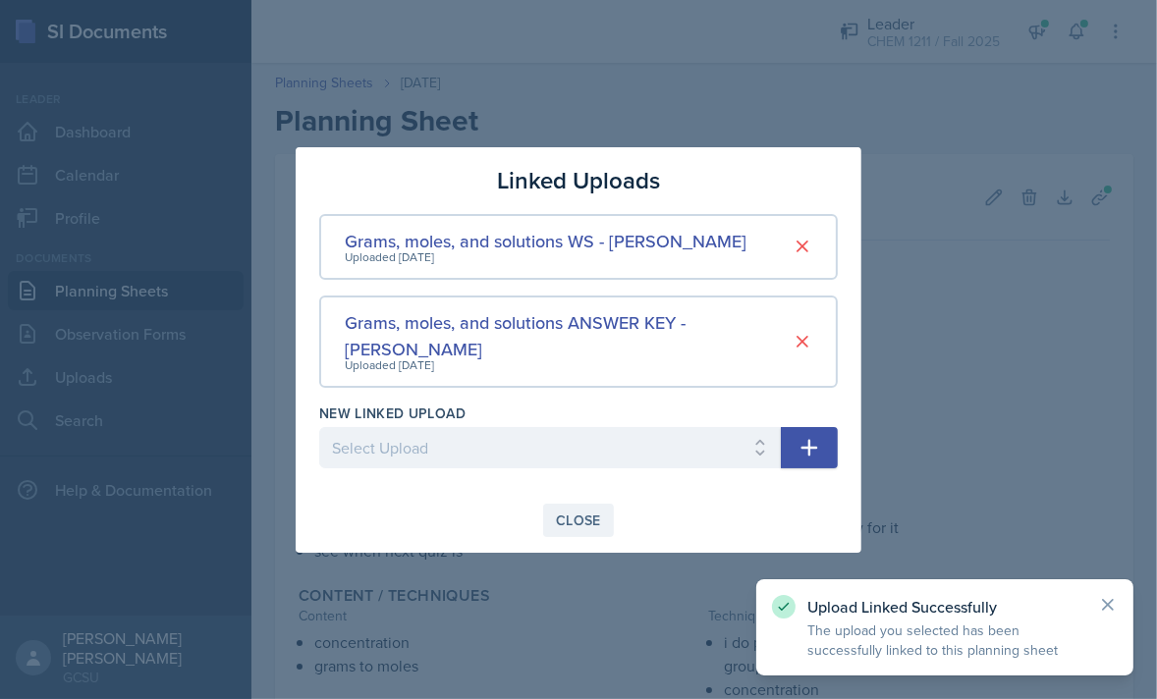
click at [563, 513] on div "Close" at bounding box center [578, 521] width 45 height 16
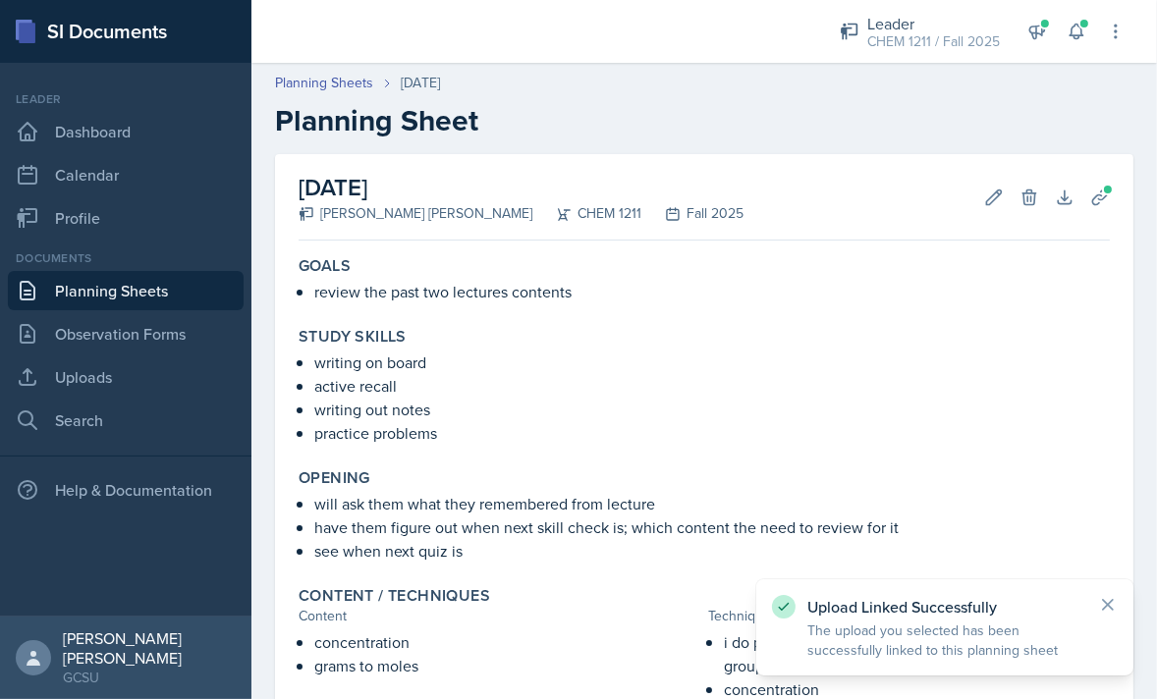
scroll to position [517, 0]
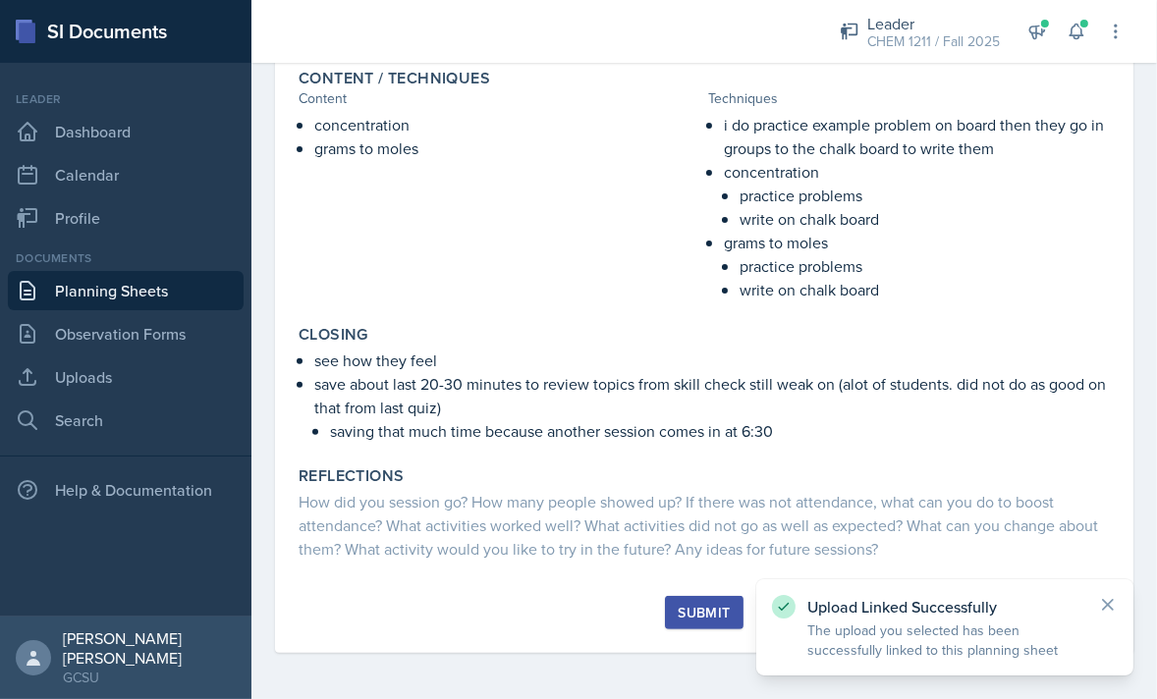
click at [687, 608] on div "Submit" at bounding box center [703, 613] width 52 height 16
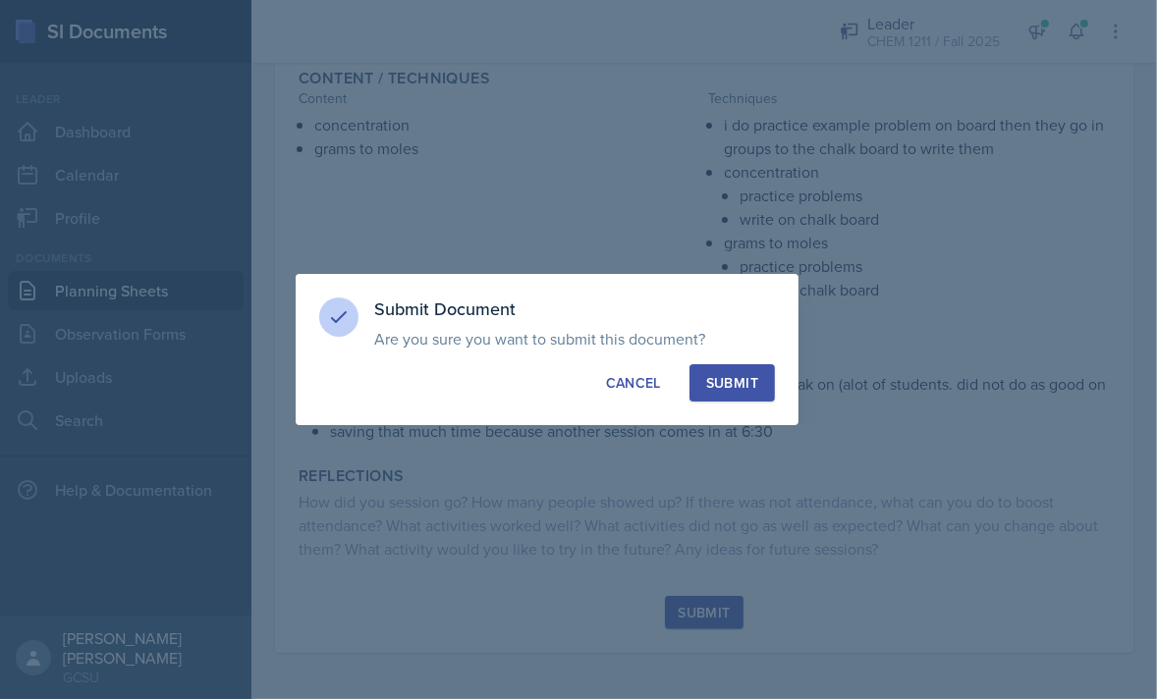
click at [741, 378] on div "Submit" at bounding box center [732, 383] width 52 height 20
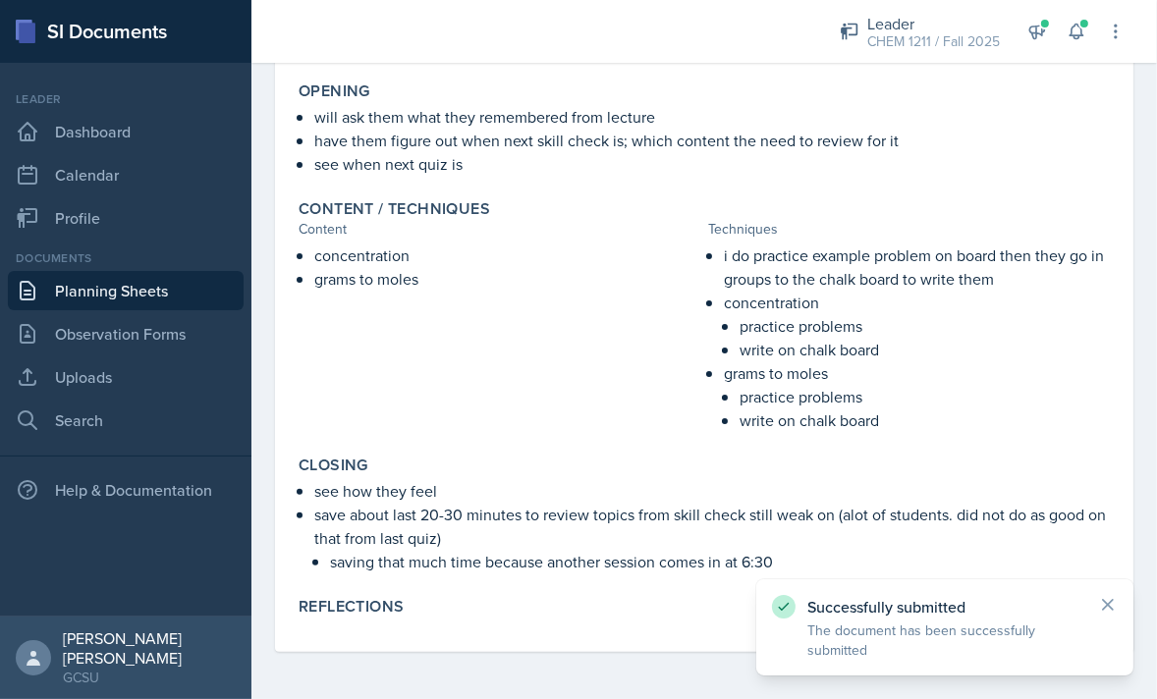
scroll to position [0, 0]
